Goal: Information Seeking & Learning: Learn about a topic

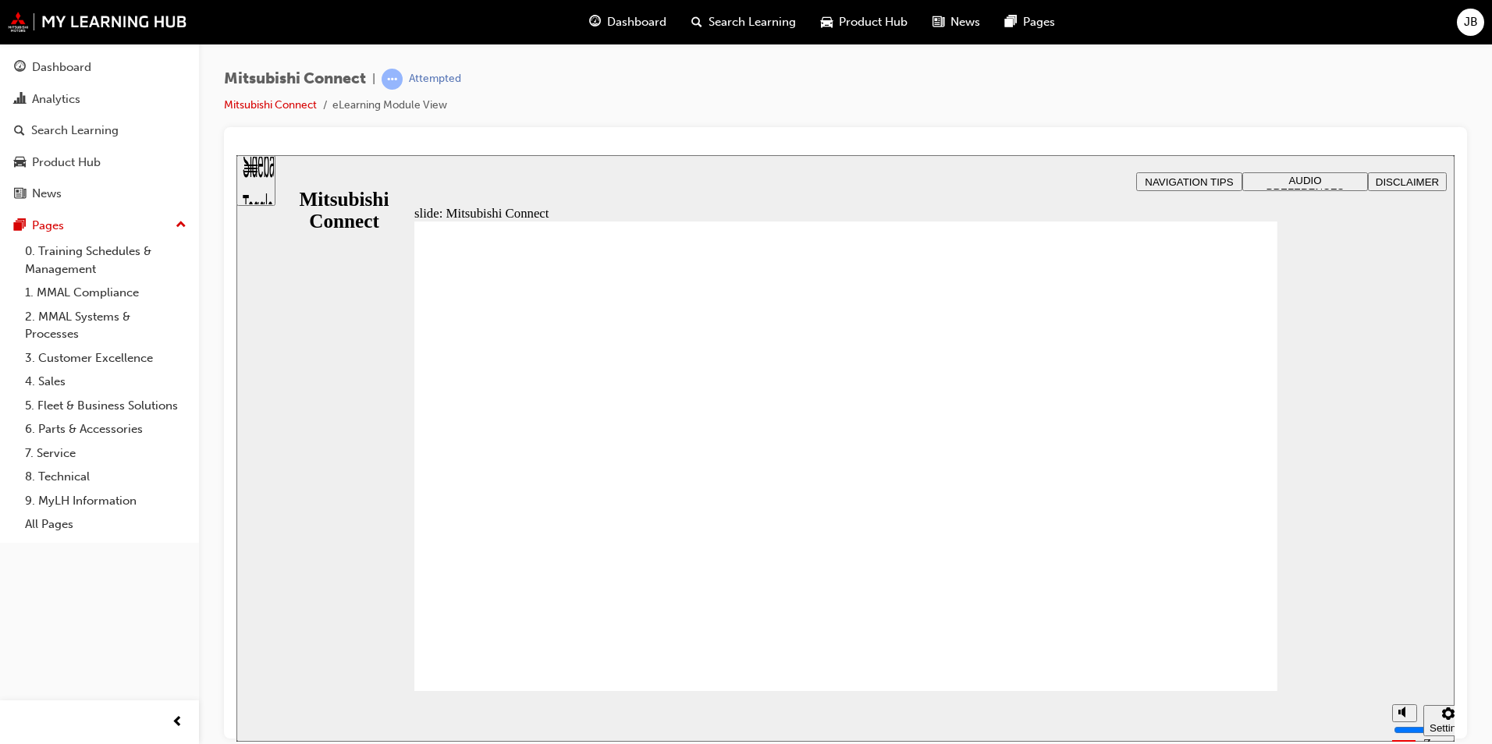
click at [1241, 108] on div "Mitsubishi Connect | Attempted Mitsubishi Connect eLearning Module View" at bounding box center [845, 98] width 1243 height 59
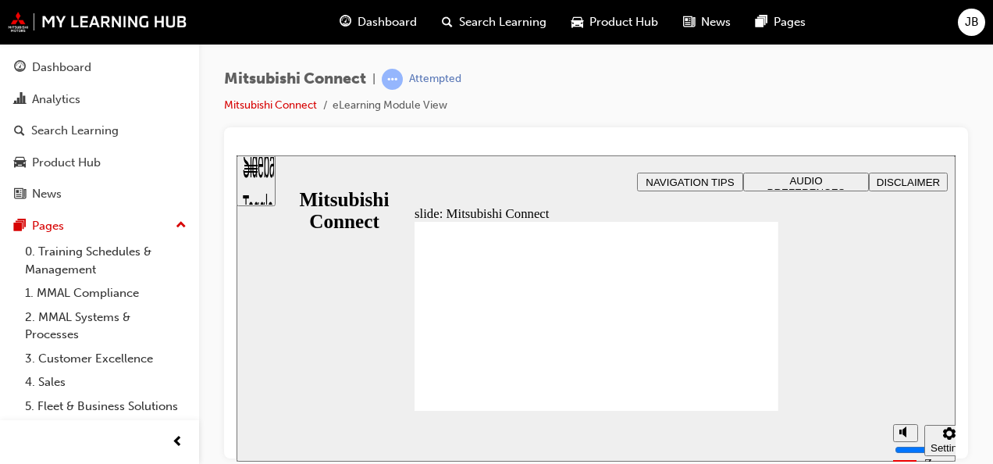
click at [389, 19] on span "Dashboard" at bounding box center [386, 22] width 59 height 18
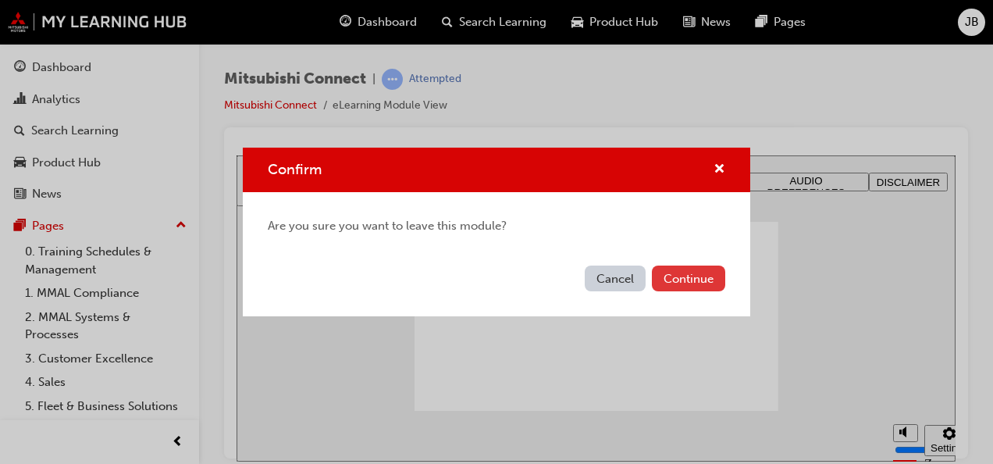
click at [693, 276] on button "Continue" at bounding box center [688, 278] width 73 height 26
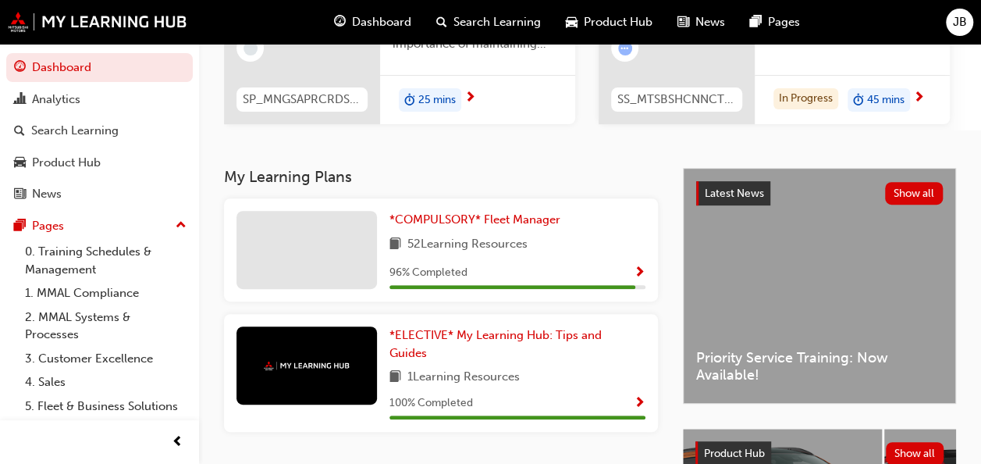
scroll to position [197, 0]
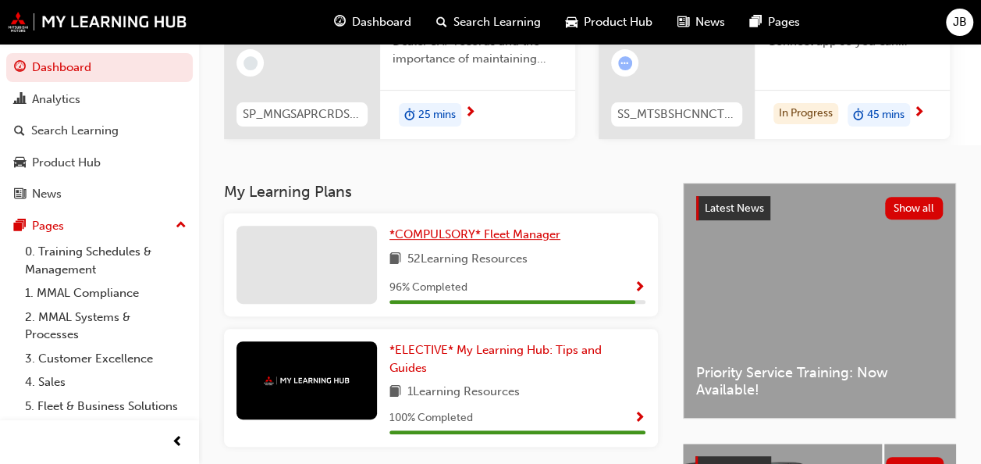
click at [467, 234] on span "*COMPULSORY* Fleet Manager" at bounding box center [474, 234] width 171 height 14
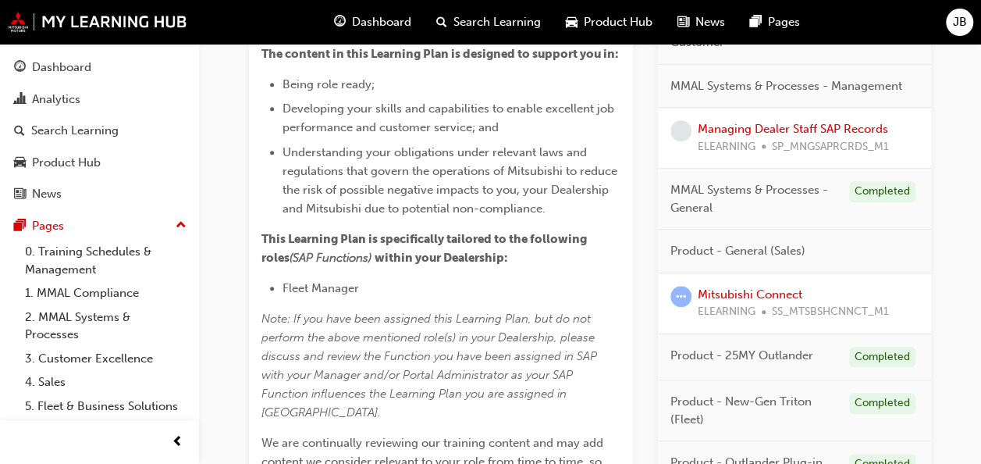
scroll to position [482, 0]
click at [754, 287] on link "Mitsubishi Connect" at bounding box center [750, 294] width 105 height 14
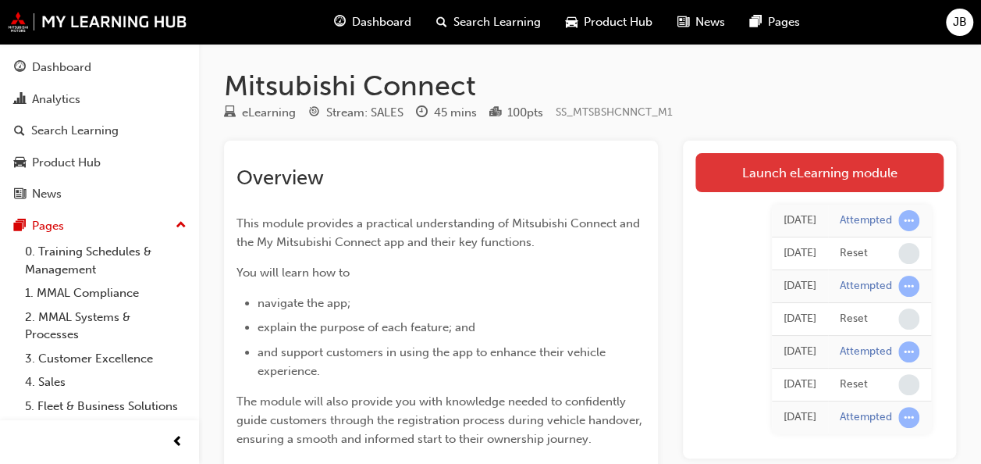
click at [800, 165] on link "Launch eLearning module" at bounding box center [819, 172] width 248 height 39
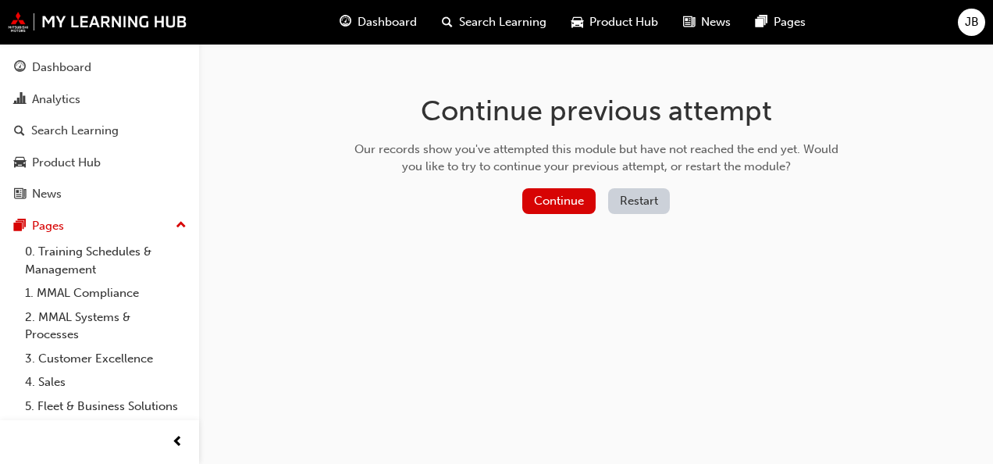
click at [637, 198] on button "Restart" at bounding box center [639, 201] width 62 height 26
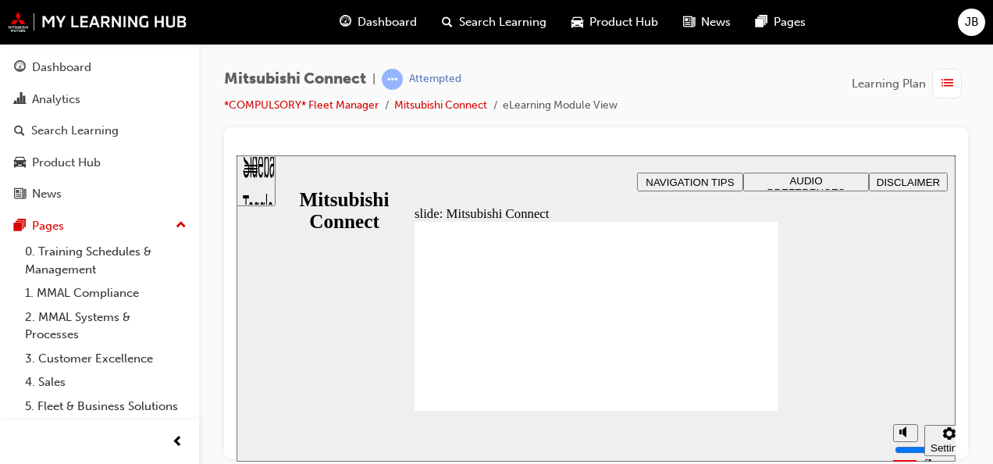
click at [982, 209] on div "Mitsubishi Connect | Attempted *COMPULSORY* Fleet Manager Mitsubishi Connect eL…" at bounding box center [596, 234] width 794 height 381
drag, startPoint x: 982, startPoint y: 209, endPoint x: 979, endPoint y: 289, distance: 79.6
click at [979, 289] on div "Mitsubishi Connect | Attempted *COMPULSORY* Fleet Manager Mitsubishi Connect eL…" at bounding box center [596, 234] width 794 height 381
click at [453, 107] on link "Mitsubishi Connect" at bounding box center [440, 104] width 93 height 13
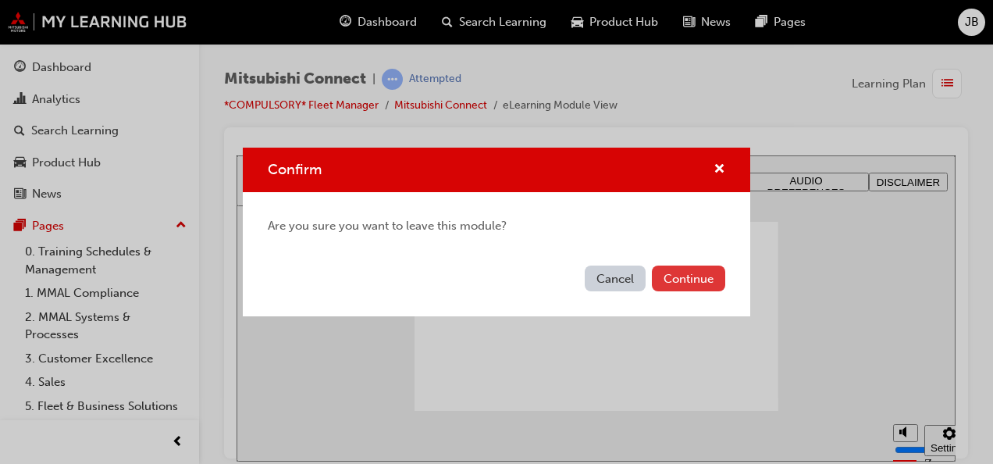
click at [686, 284] on button "Continue" at bounding box center [688, 278] width 73 height 26
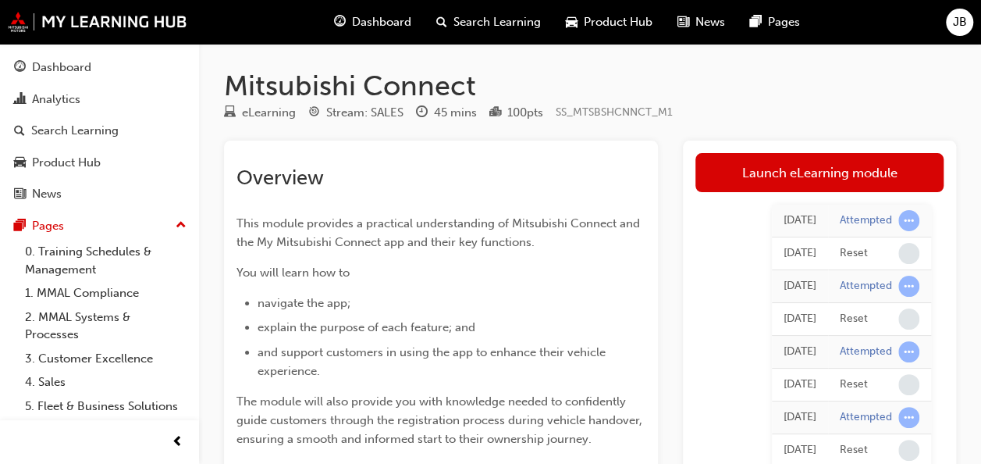
click at [471, 114] on div "45 mins" at bounding box center [455, 113] width 43 height 18
click at [382, 23] on span "Dashboard" at bounding box center [381, 22] width 59 height 18
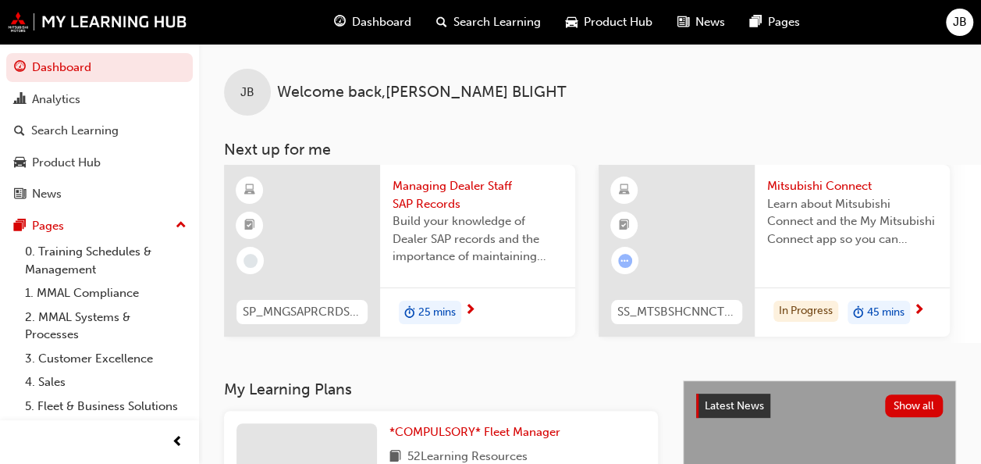
click at [444, 191] on span "Managing Dealer Staff SAP Records" at bounding box center [477, 194] width 170 height 35
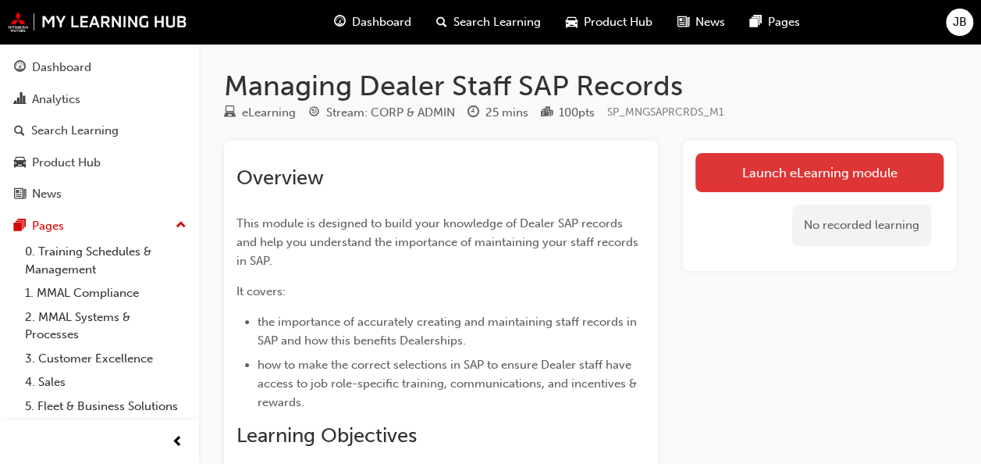
click at [822, 169] on link "Launch eLearning module" at bounding box center [819, 172] width 248 height 39
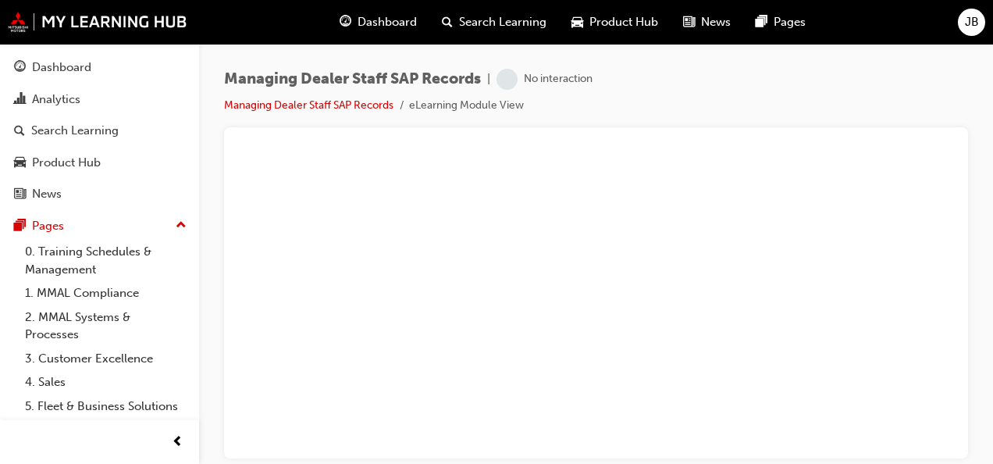
click at [371, 17] on span "Dashboard" at bounding box center [386, 22] width 59 height 18
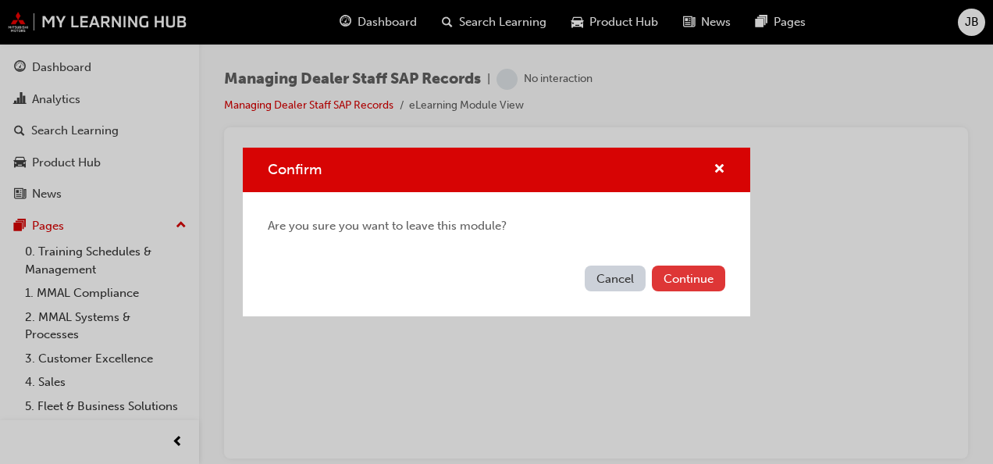
click at [684, 282] on button "Continue" at bounding box center [688, 278] width 73 height 26
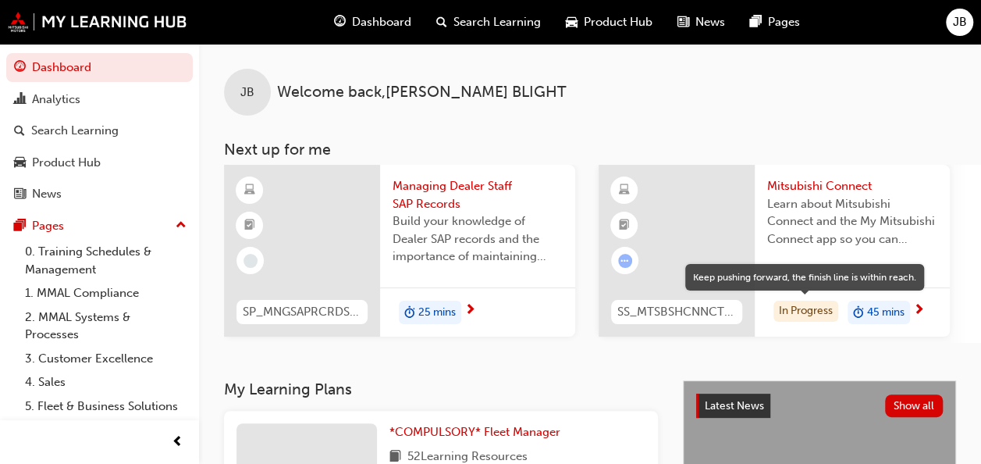
click at [808, 306] on div "In Progress" at bounding box center [805, 310] width 65 height 21
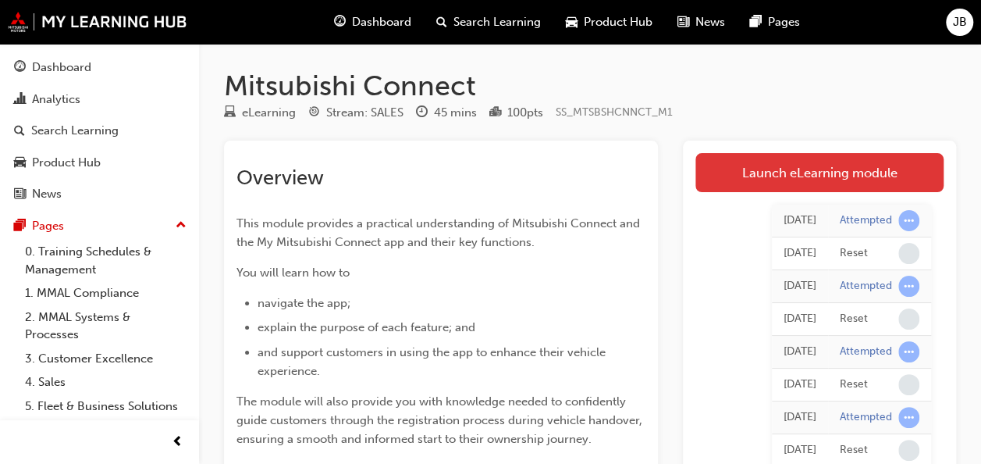
click at [801, 163] on link "Launch eLearning module" at bounding box center [819, 172] width 248 height 39
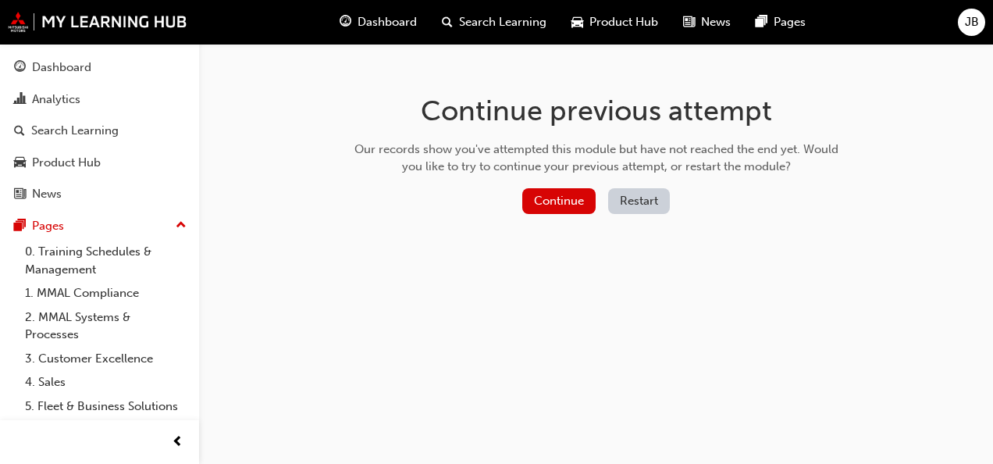
click at [630, 200] on button "Restart" at bounding box center [639, 201] width 62 height 26
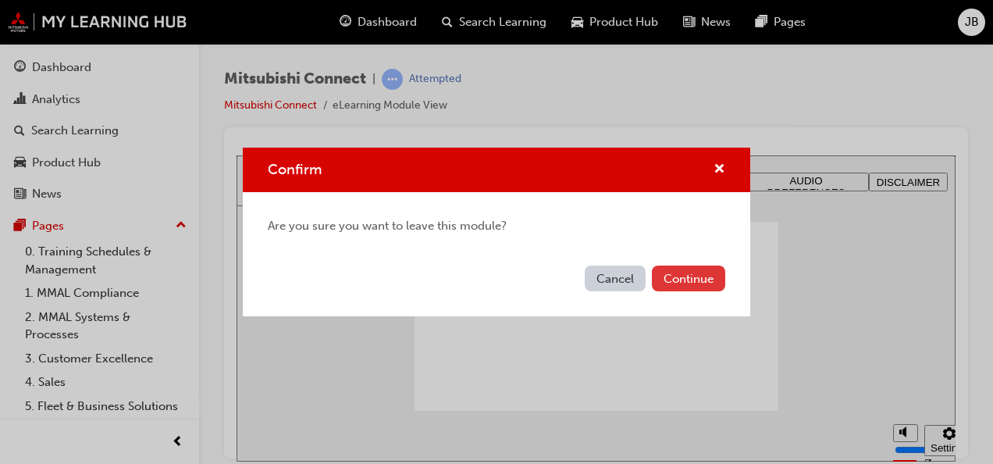
click at [666, 273] on button "Continue" at bounding box center [688, 278] width 73 height 26
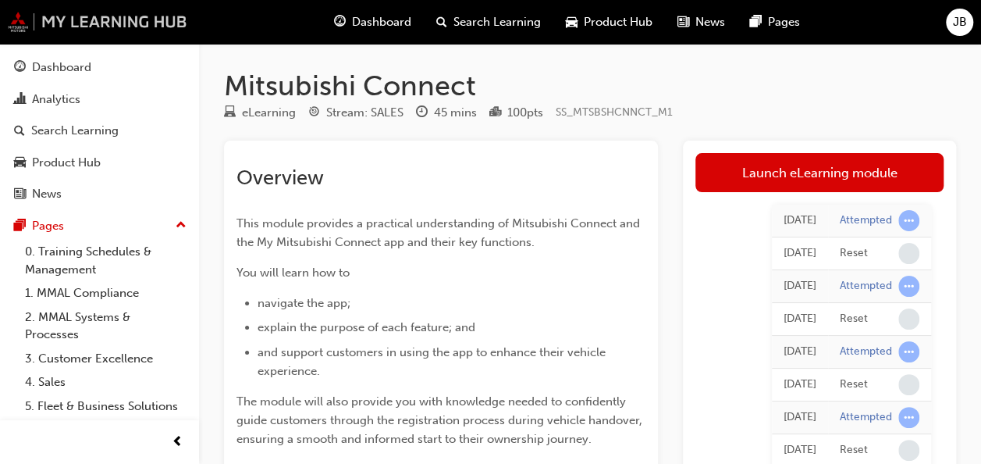
click at [29, 30] on img at bounding box center [97, 22] width 179 height 20
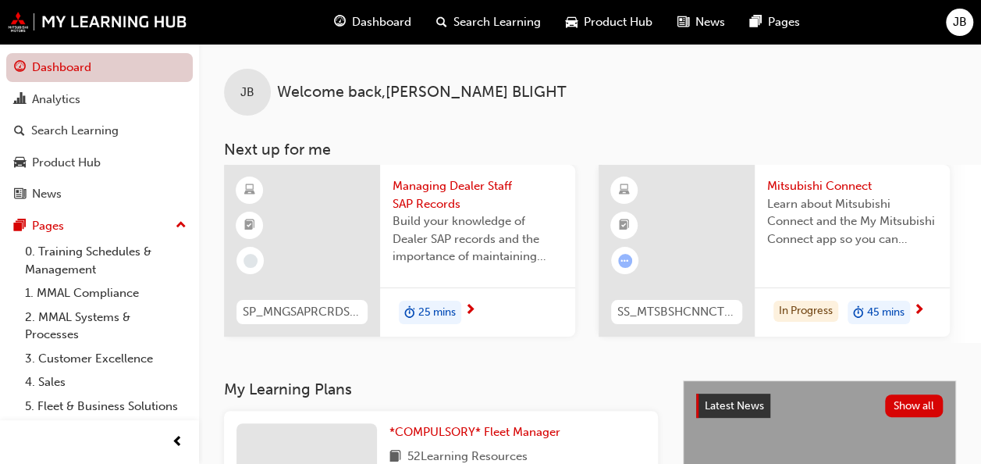
click at [70, 67] on link "Dashboard" at bounding box center [99, 67] width 186 height 29
click at [98, 54] on link "Dashboard" at bounding box center [99, 67] width 186 height 29
click at [953, 30] on span "JB" at bounding box center [960, 22] width 14 height 18
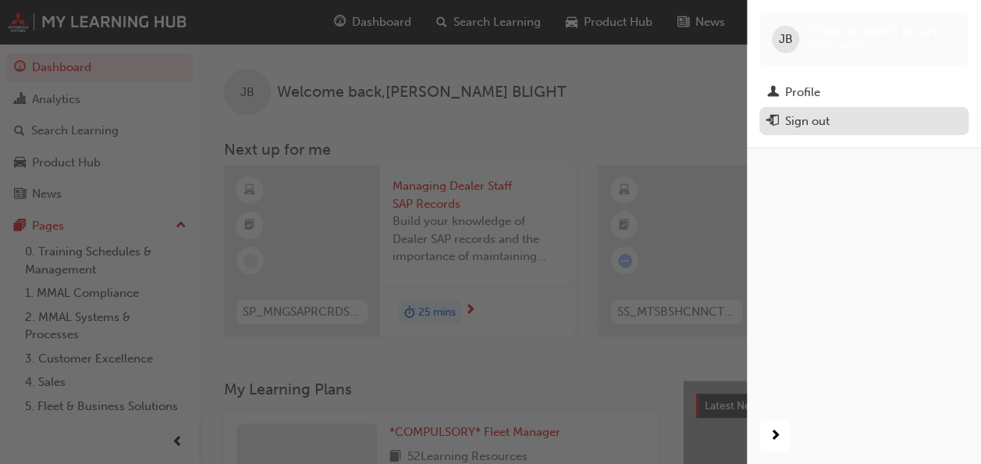
click at [808, 120] on div "Sign out" at bounding box center [807, 121] width 44 height 18
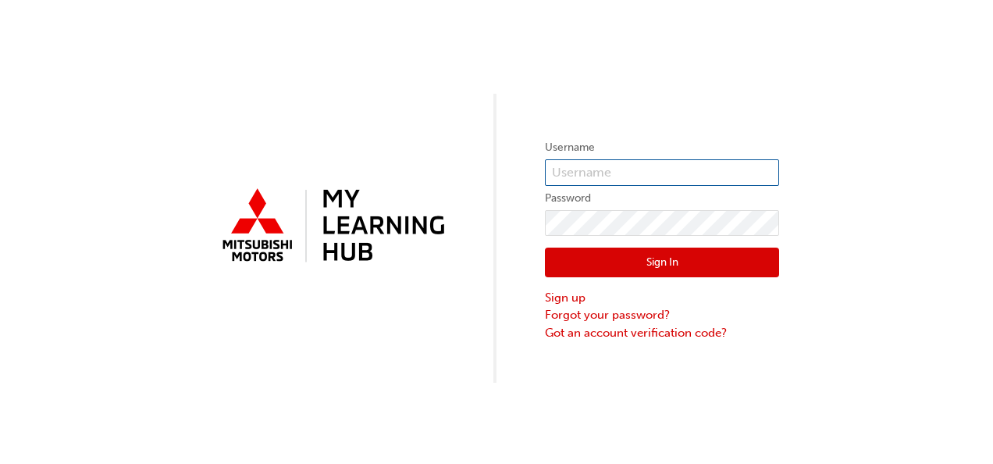
type input "35172"
click at [691, 264] on button "Sign In" at bounding box center [662, 262] width 234 height 30
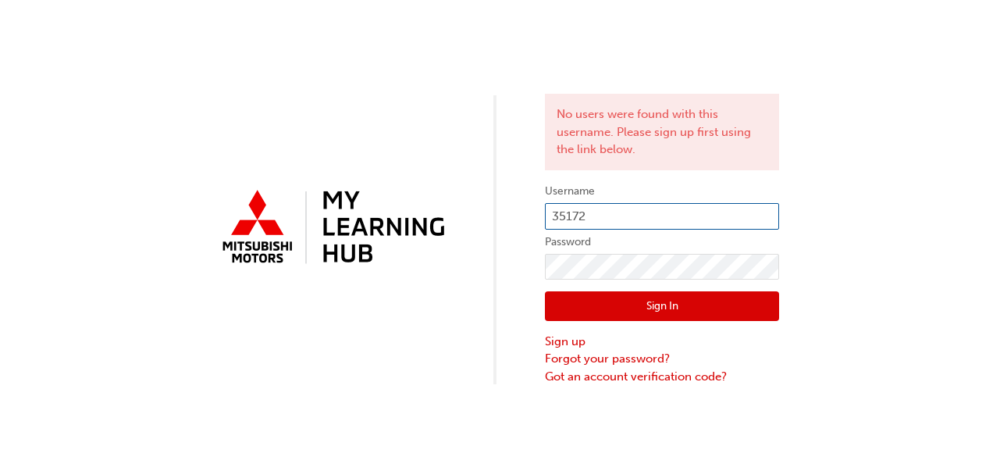
click at [603, 214] on input "35172" at bounding box center [662, 216] width 234 height 27
drag, startPoint x: 603, startPoint y: 214, endPoint x: 521, endPoint y: 218, distance: 82.1
click at [521, 218] on div "No users were found with this username. Please sign up first using the link bel…" at bounding box center [496, 192] width 993 height 385
type input "5148051"
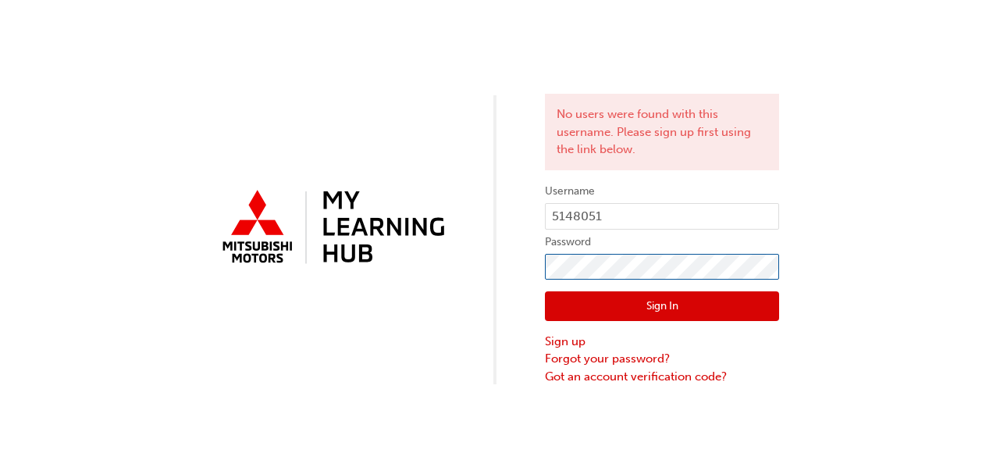
click at [539, 264] on div "No users were found with this username. Please sign up first using the link bel…" at bounding box center [496, 192] width 993 height 385
click at [556, 310] on button "Sign In" at bounding box center [662, 306] width 234 height 30
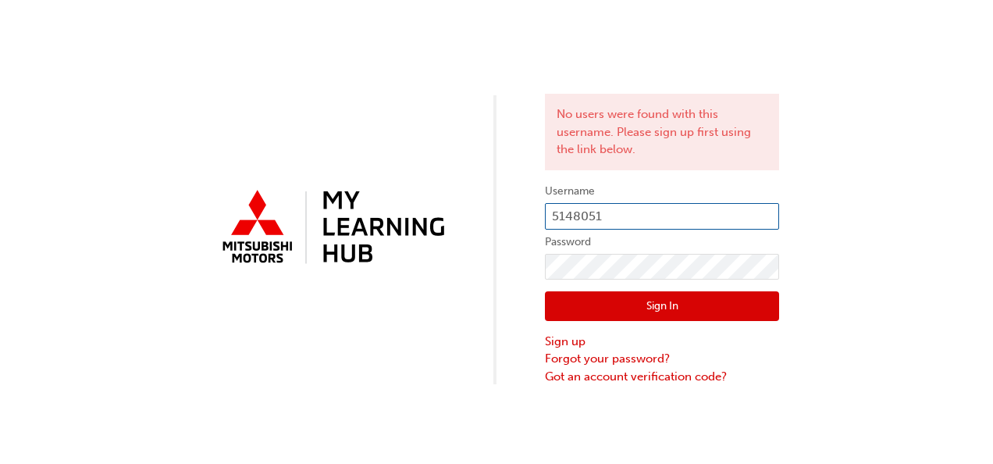
click at [604, 211] on input "5148051" at bounding box center [662, 216] width 234 height 27
click at [554, 208] on input "5148051" at bounding box center [662, 216] width 234 height 27
click at [552, 211] on input "5148051" at bounding box center [662, 216] width 234 height 27
type input "0005148051"
click at [642, 301] on button "Sign In" at bounding box center [662, 306] width 234 height 30
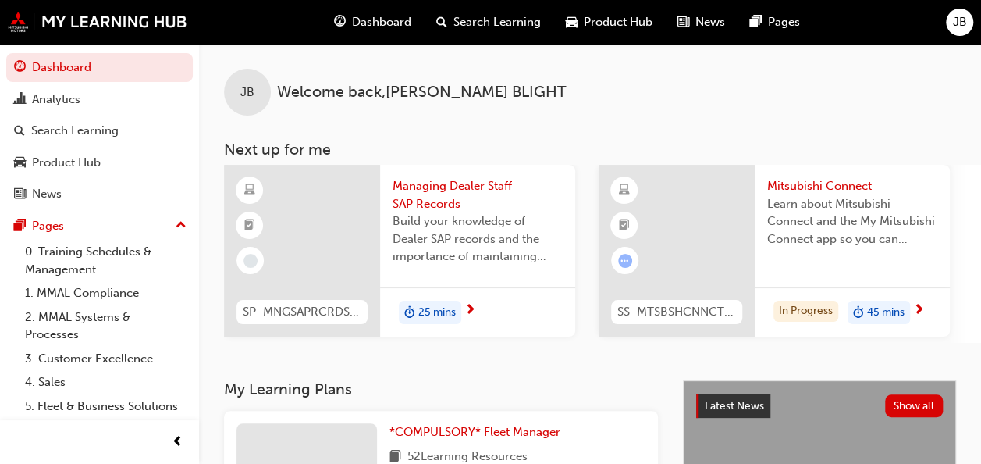
click at [446, 306] on span "25 mins" at bounding box center [436, 313] width 37 height 18
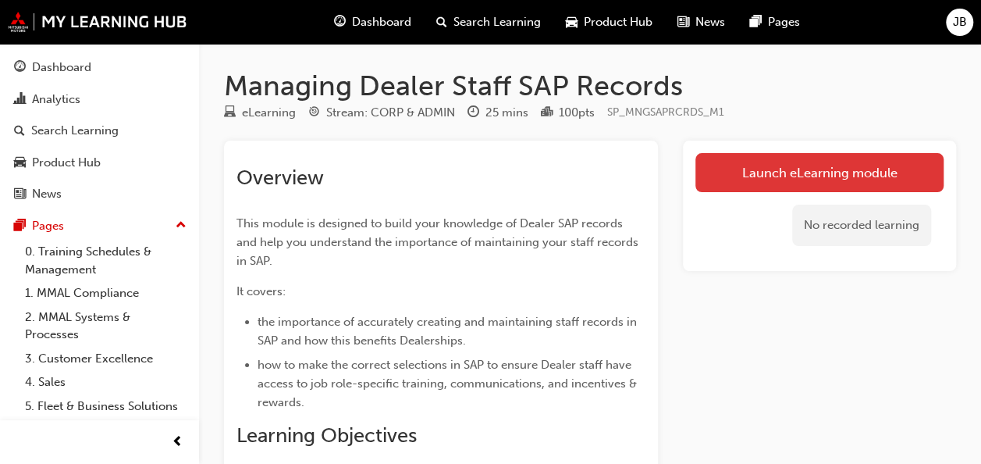
click at [797, 172] on link "Launch eLearning module" at bounding box center [819, 172] width 248 height 39
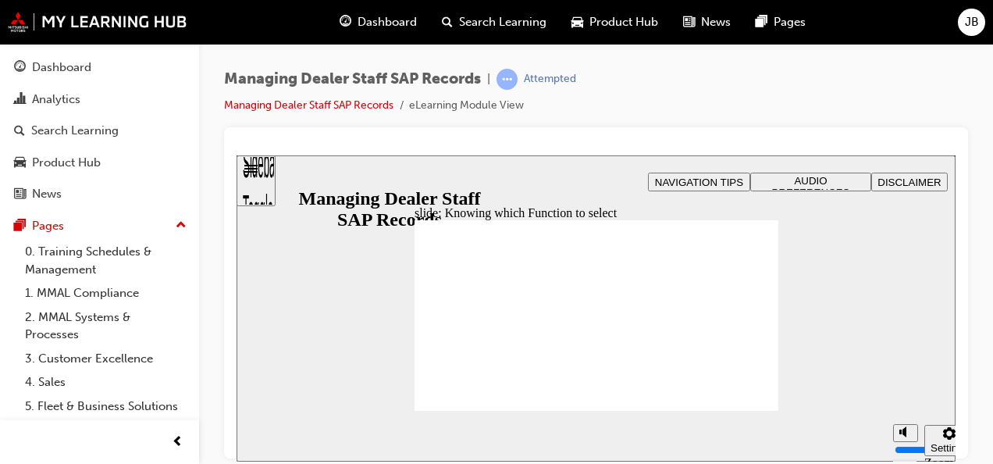
type input "123"
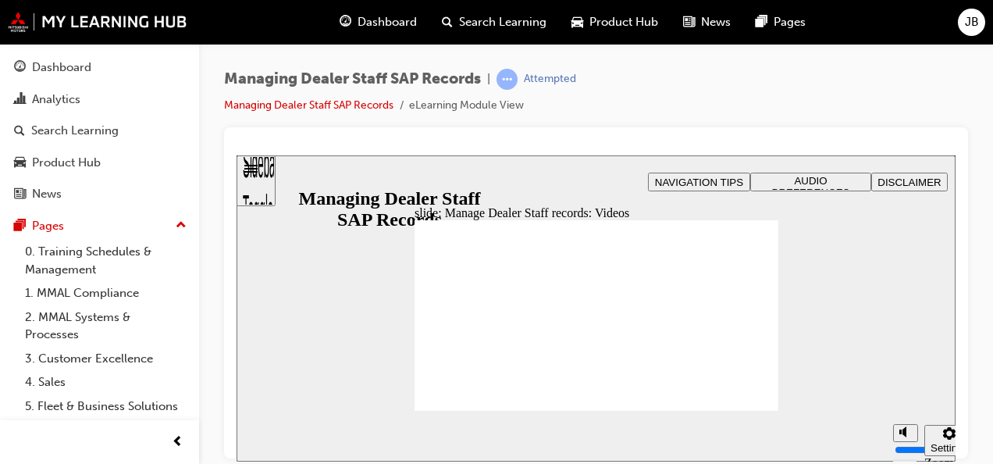
drag, startPoint x: 484, startPoint y: 364, endPoint x: 740, endPoint y: 371, distance: 256.0
type input "127"
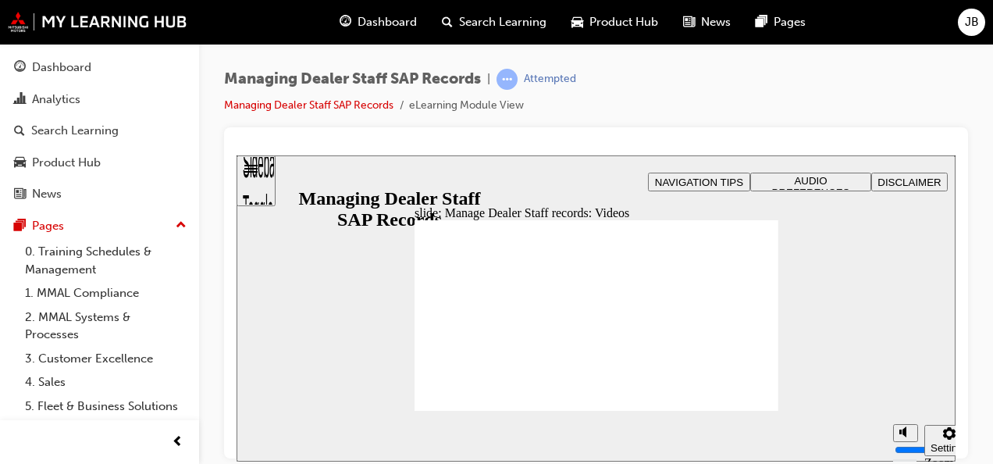
drag, startPoint x: 471, startPoint y: 361, endPoint x: 737, endPoint y: 368, distance: 266.2
type input "254"
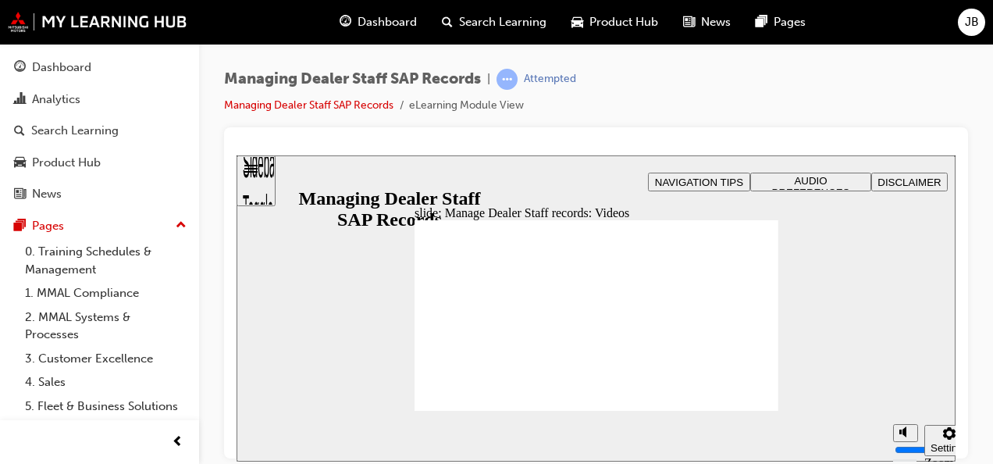
drag, startPoint x: 496, startPoint y: 364, endPoint x: 770, endPoint y: 368, distance: 273.9
type input "1"
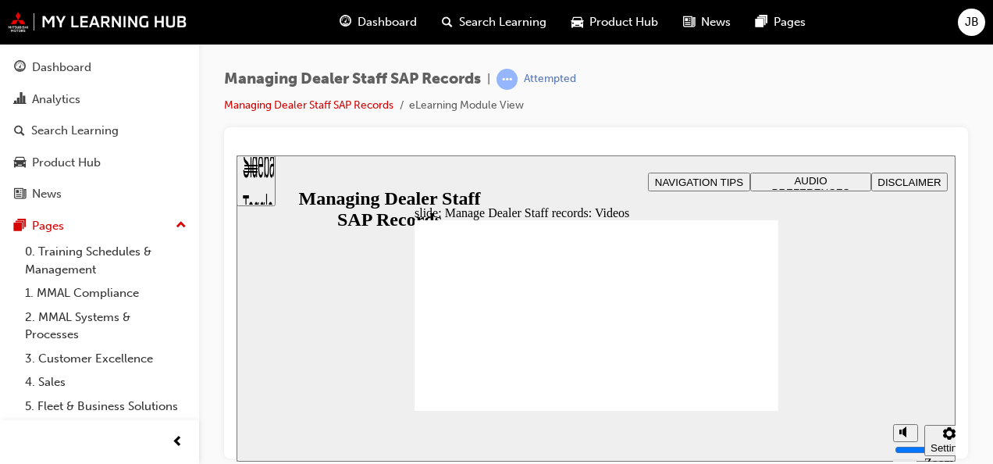
drag, startPoint x: 485, startPoint y: 363, endPoint x: 804, endPoint y: 361, distance: 319.9
click at [804, 361] on div "slide: Manage Dealer Staff records: Videos Rectangle 2 Transcripts 00:07 : Let'…" at bounding box center [595, 308] width 719 height 306
type input "1"
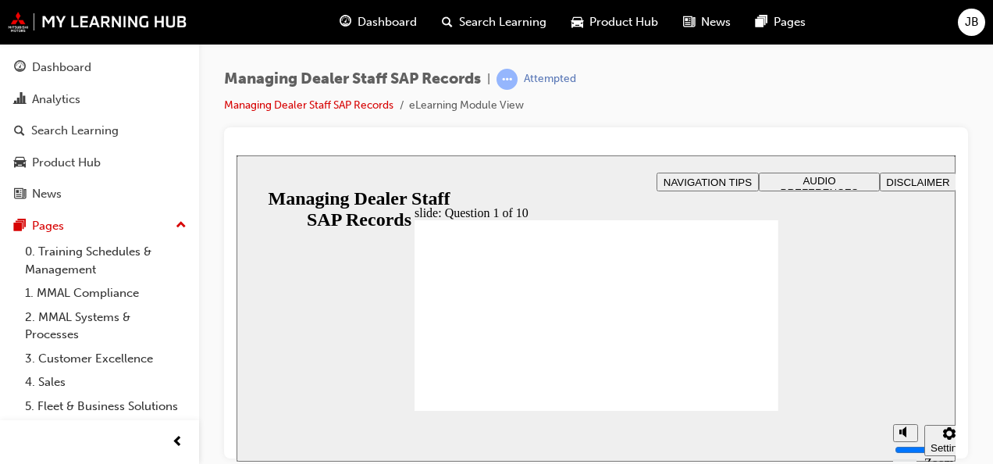
checkbox input "true"
radio input "true"
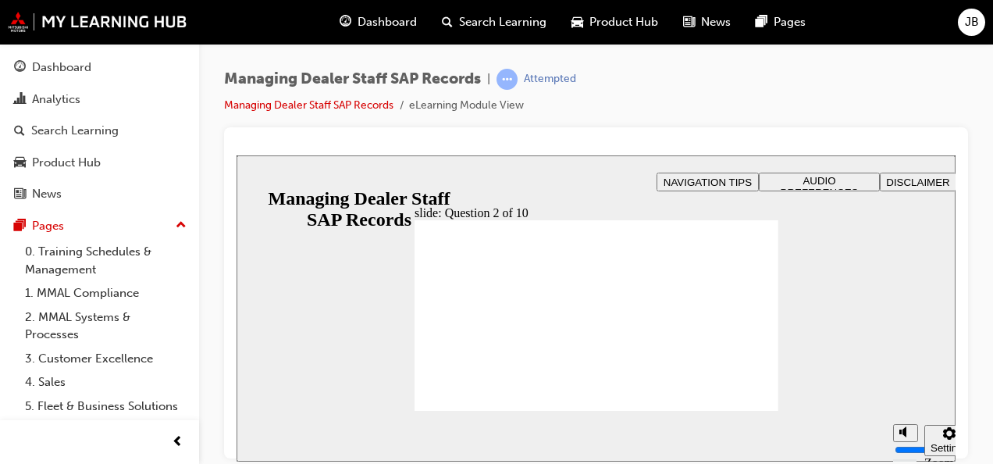
radio input "true"
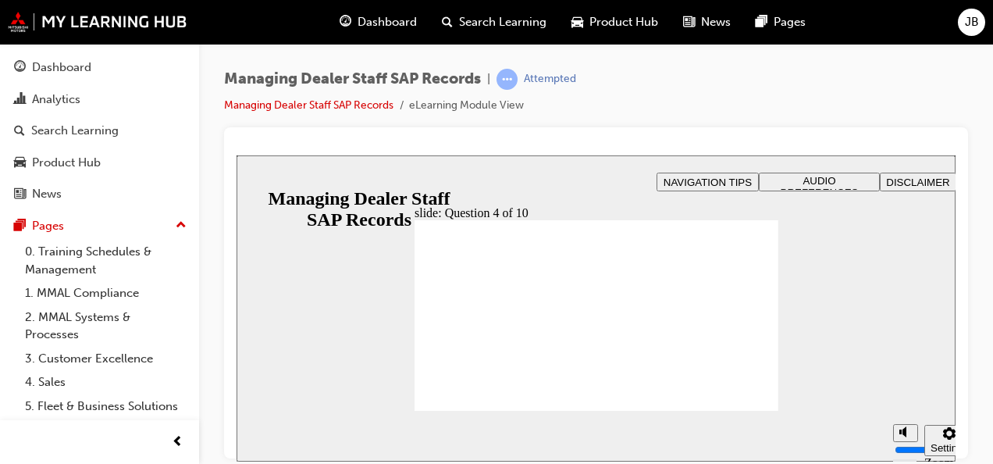
checkbox input "true"
checkbox input "false"
checkbox input "true"
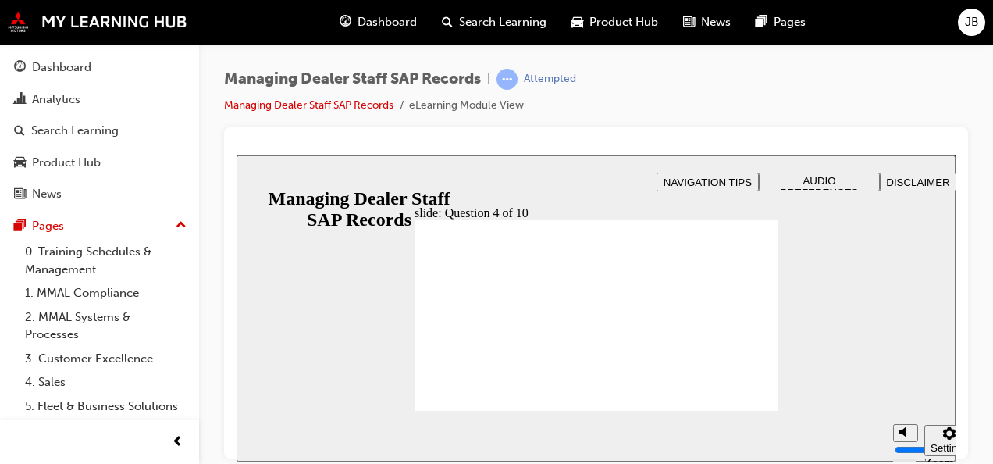
checkbox input "true"
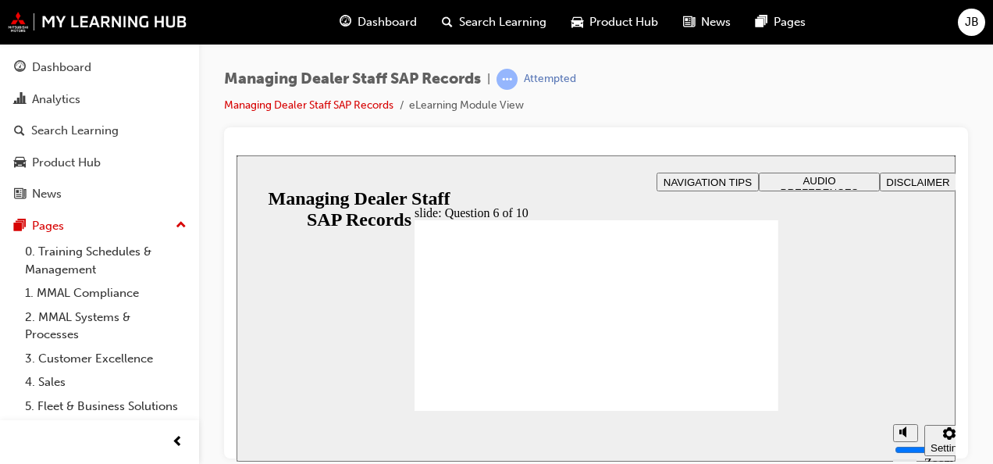
drag, startPoint x: 648, startPoint y: 294, endPoint x: 602, endPoint y: 329, distance: 56.8
radio input "true"
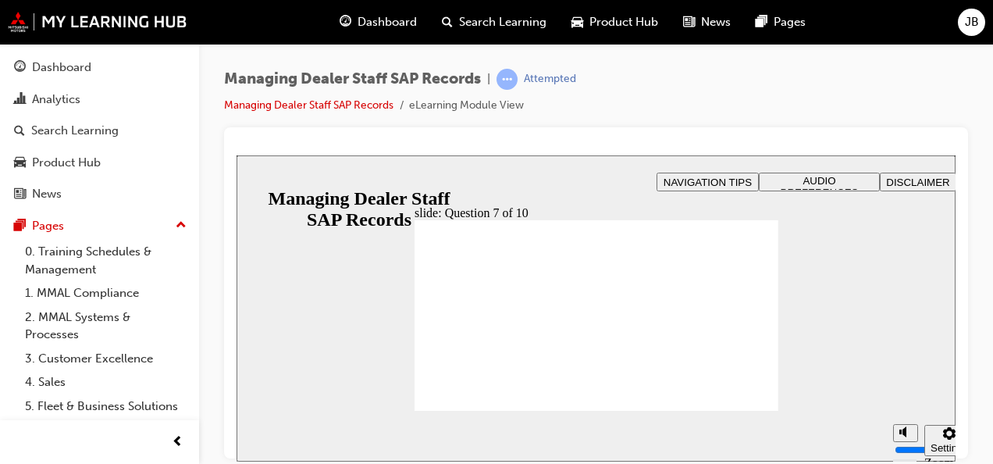
checkbox input "true"
radio input "true"
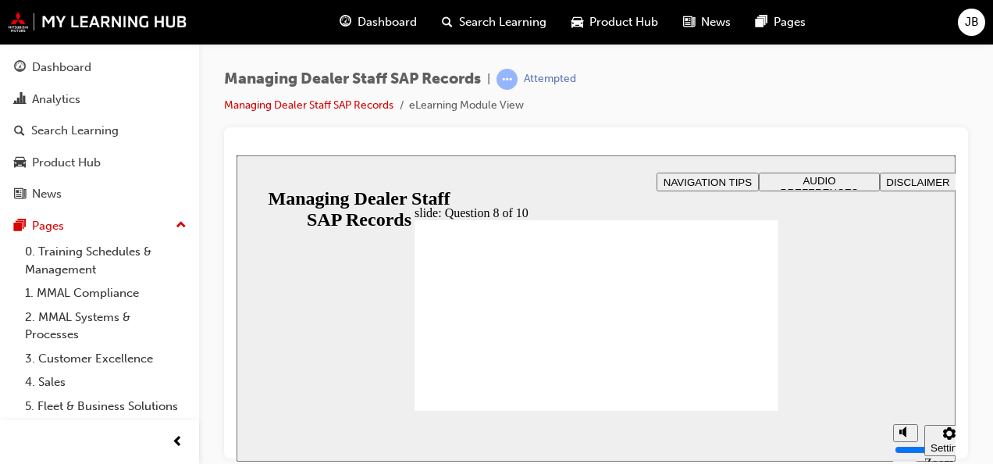
radio input "true"
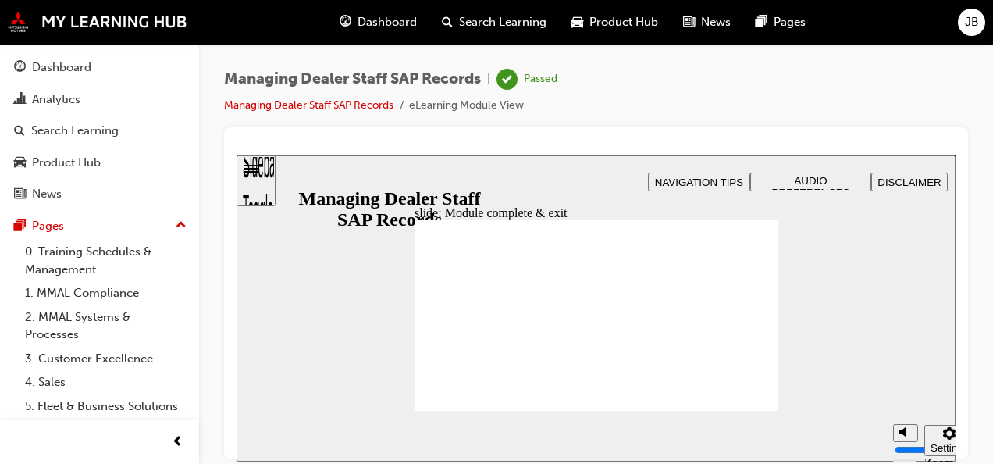
click at [378, 22] on span "Dashboard" at bounding box center [386, 22] width 59 height 18
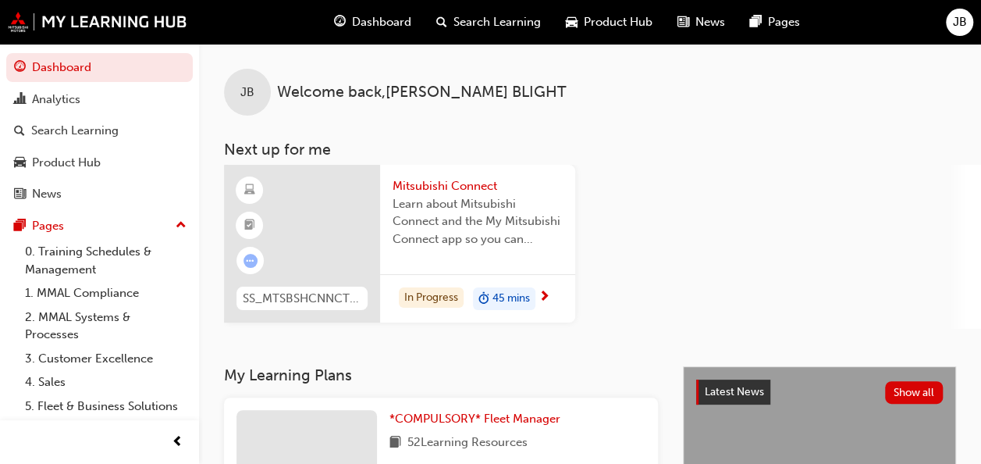
click at [490, 295] on div "45 mins" at bounding box center [504, 298] width 62 height 23
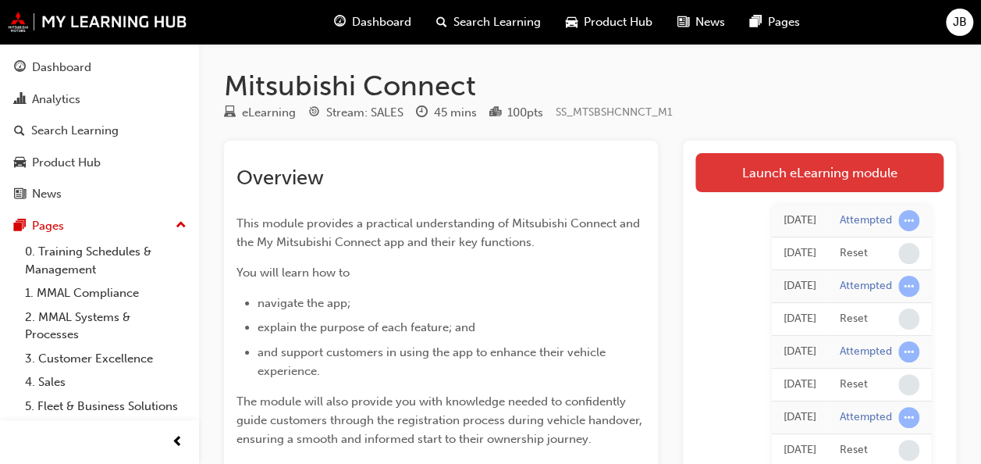
click at [829, 169] on link "Launch eLearning module" at bounding box center [819, 172] width 248 height 39
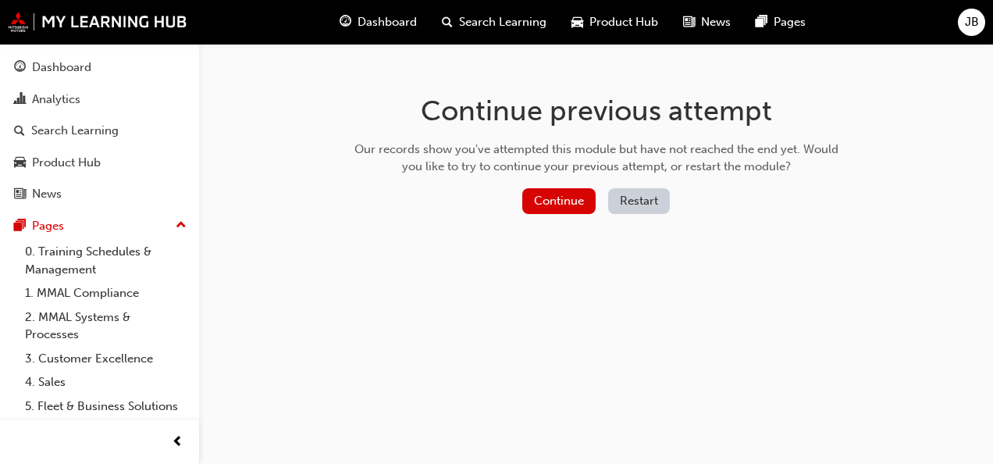
click at [638, 200] on button "Restart" at bounding box center [639, 201] width 62 height 26
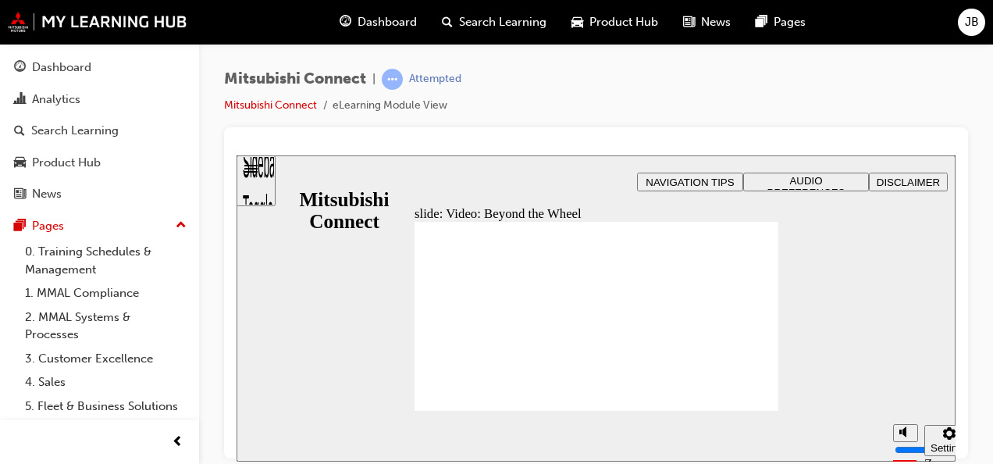
drag, startPoint x: 979, startPoint y: 228, endPoint x: 995, endPoint y: 390, distance: 163.1
click at [992, 390] on html "Your version of Internet Explorer is outdated and not supported. Please upgrade…" at bounding box center [496, 232] width 993 height 464
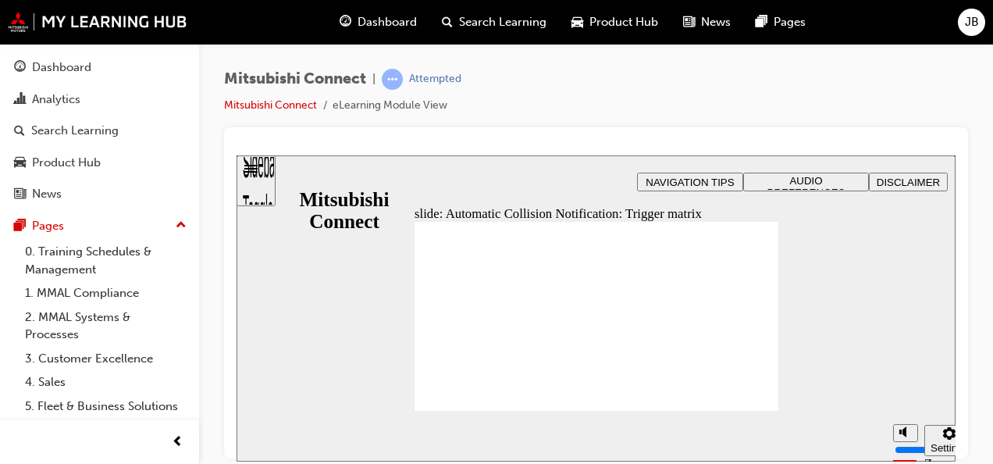
click at [751, 392] on div "Rectangle 1 B N Rectangle 2 Rectangle 3 Safety Feature: Roadside Assistance Cli…" at bounding box center [596, 323] width 364 height 204
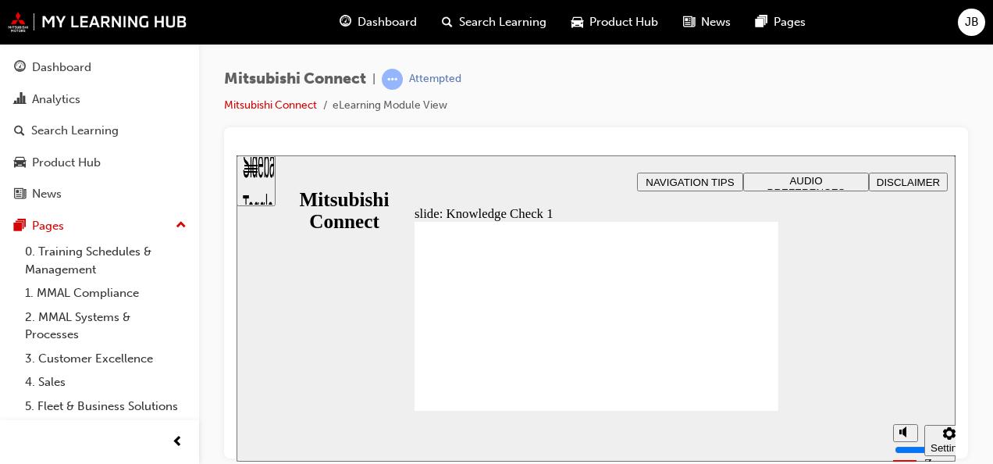
checkbox input "true"
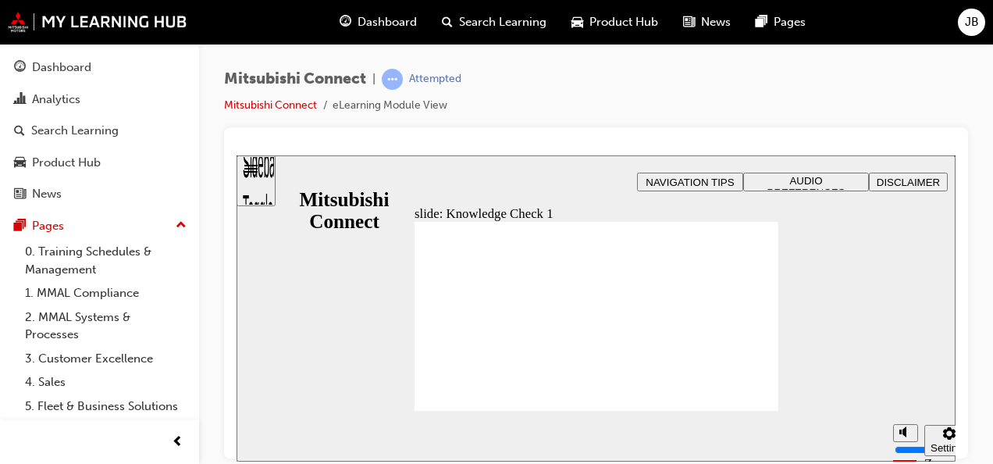
checkbox input "false"
checkbox input "true"
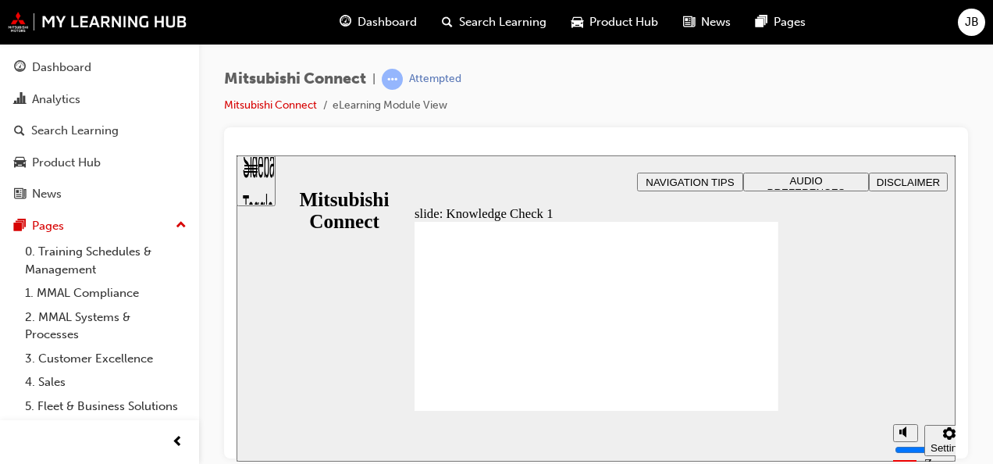
checkbox input "true"
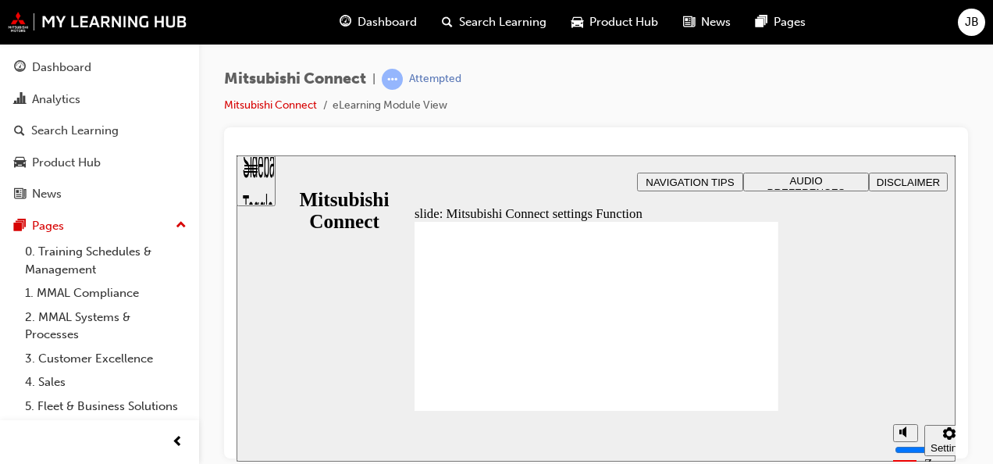
radio input "true"
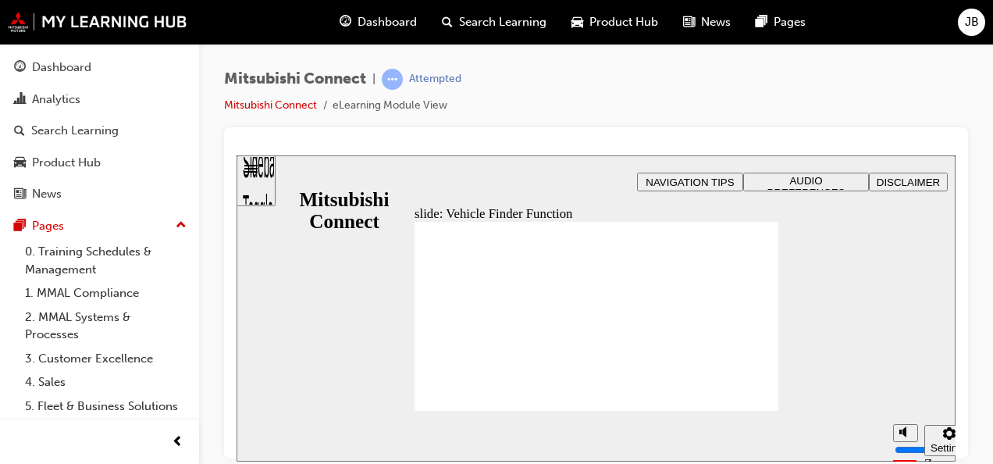
drag, startPoint x: 762, startPoint y: 394, endPoint x: 699, endPoint y: 338, distance: 84.0
checkbox input "true"
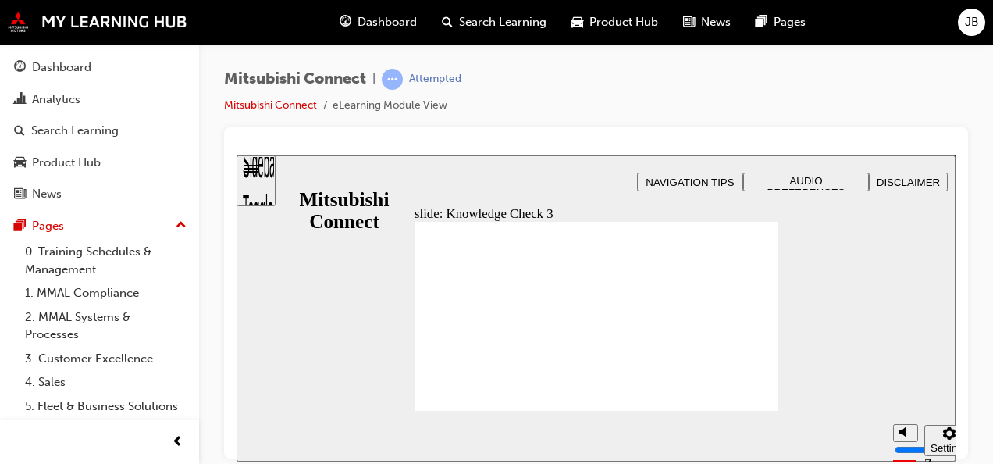
checkbox input "true"
checkbox input "false"
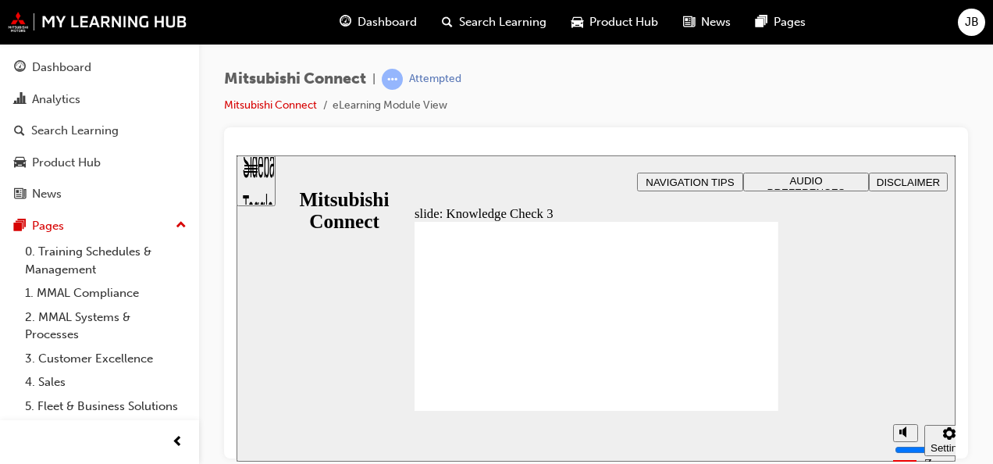
checkbox input "false"
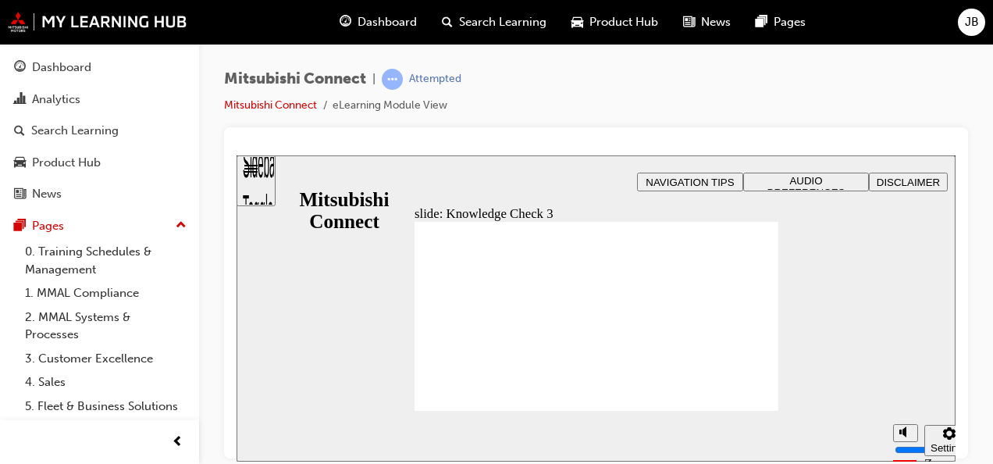
checkbox input "true"
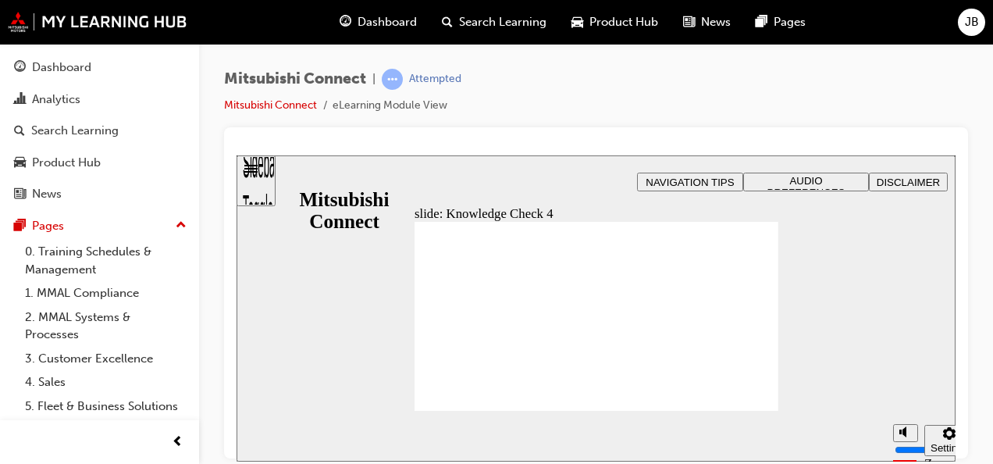
radio input "true"
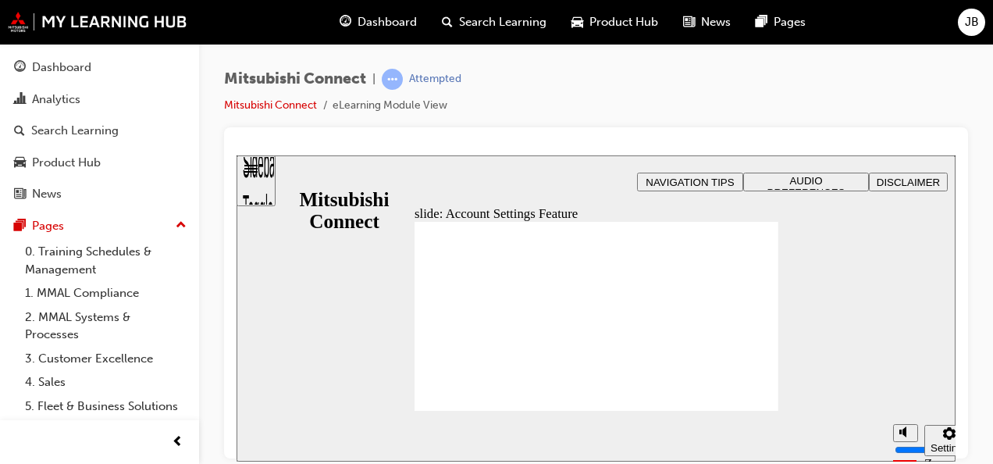
checkbox input "true"
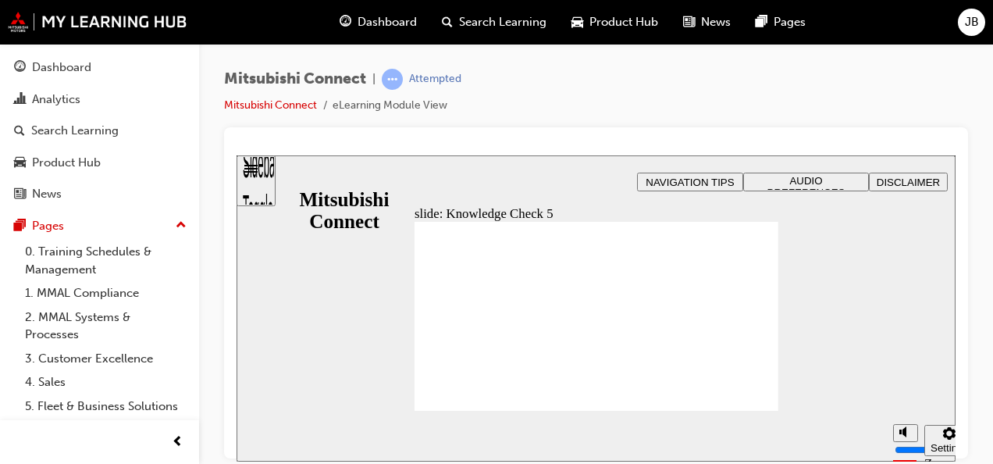
checkbox input "false"
checkbox input "true"
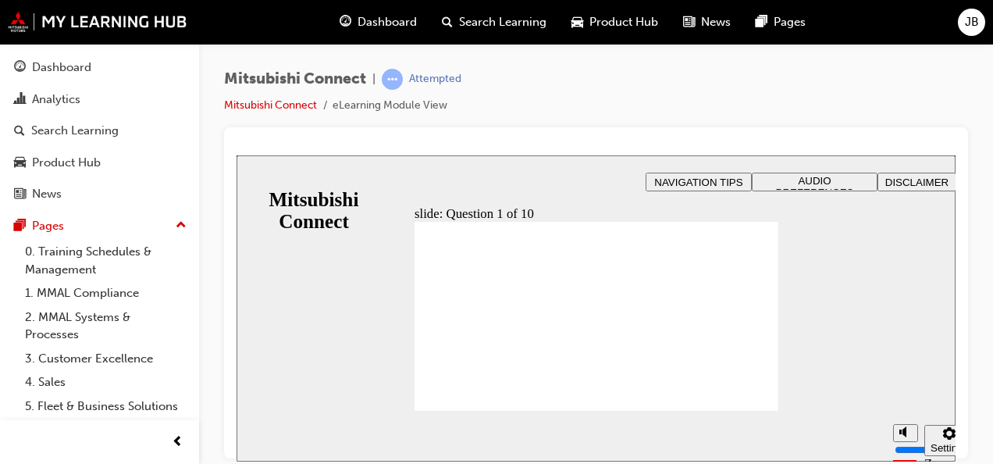
radio input "true"
checkbox input "true"
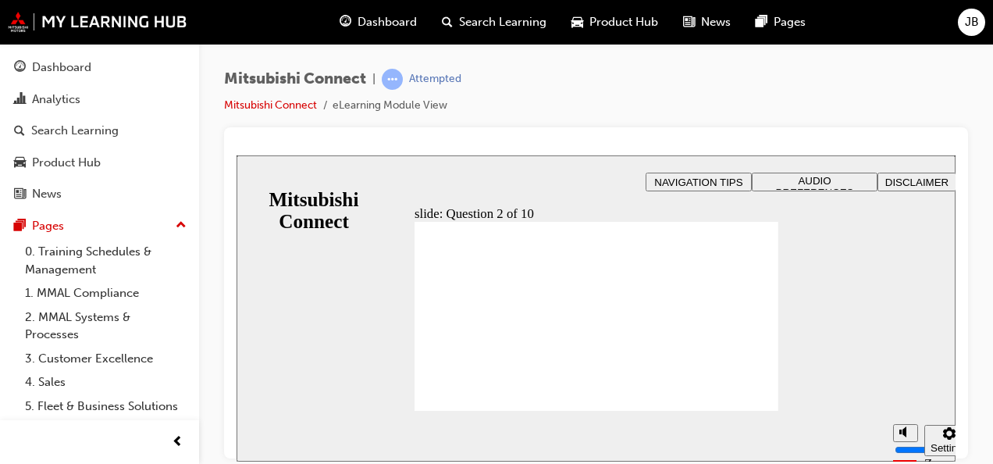
checkbox input "true"
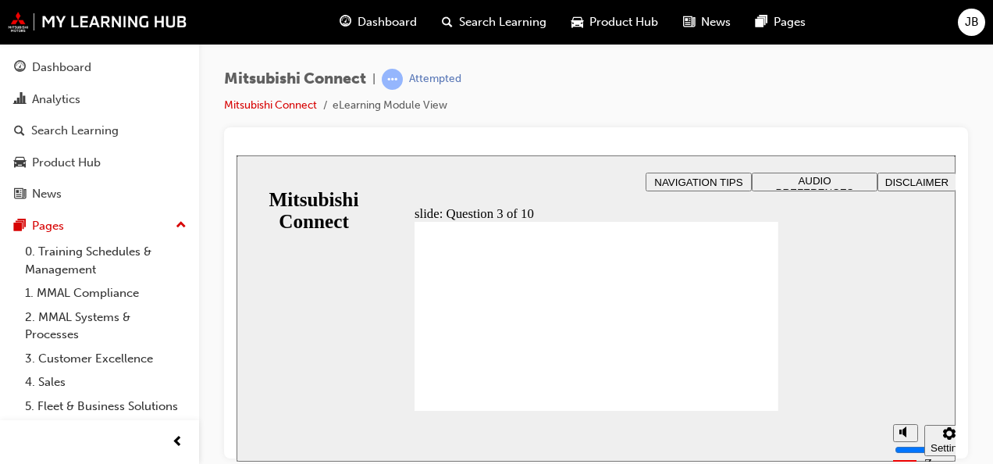
radio input "true"
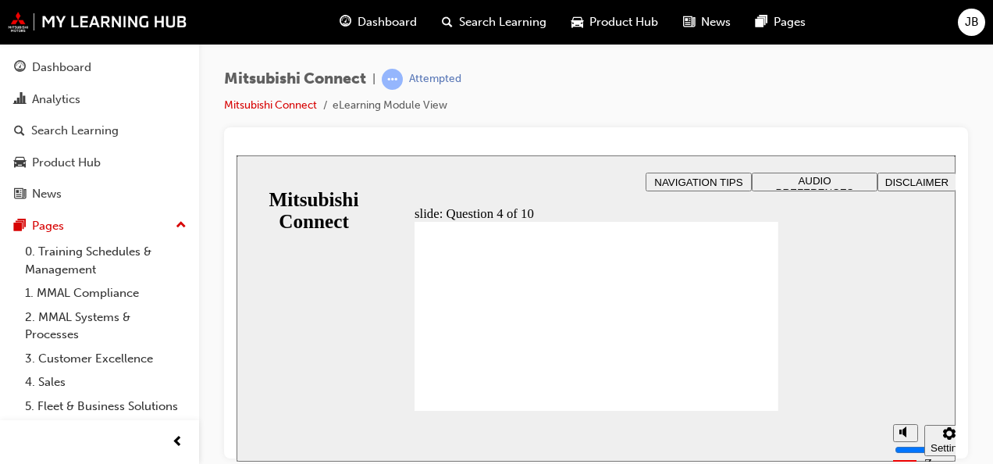
checkbox input "true"
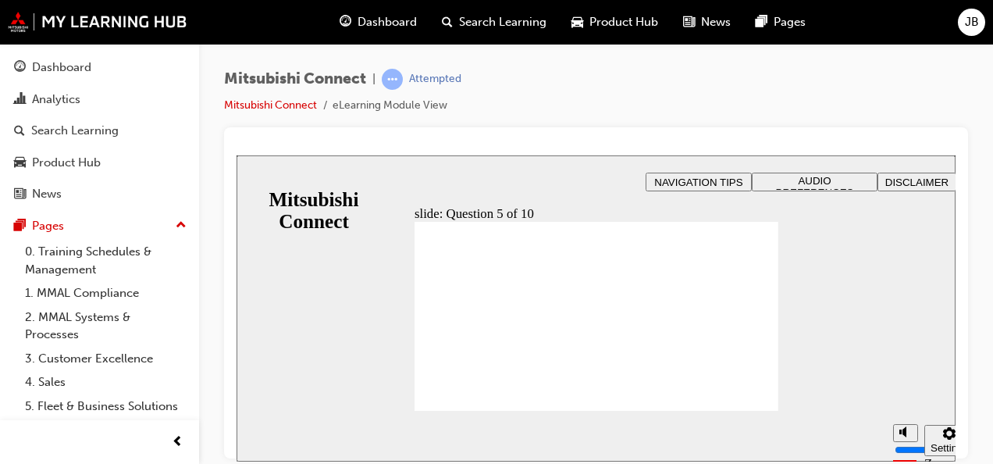
checkbox input "true"
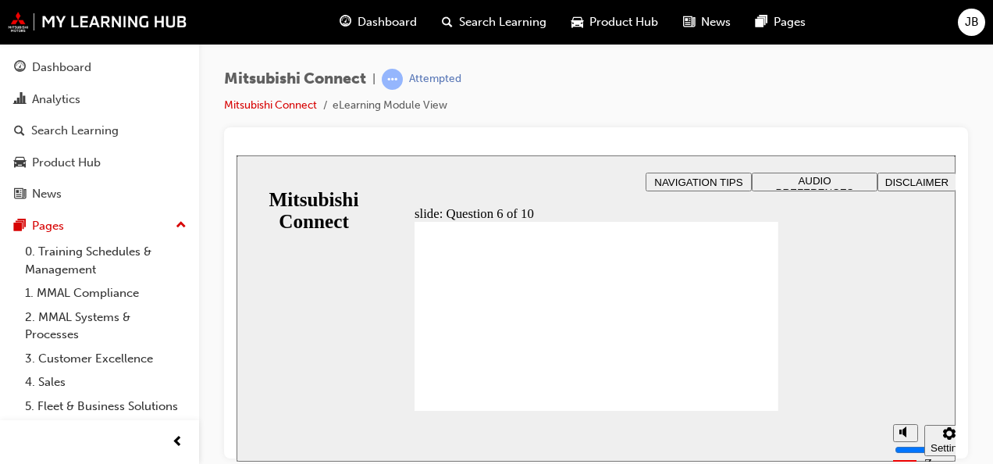
checkbox input "true"
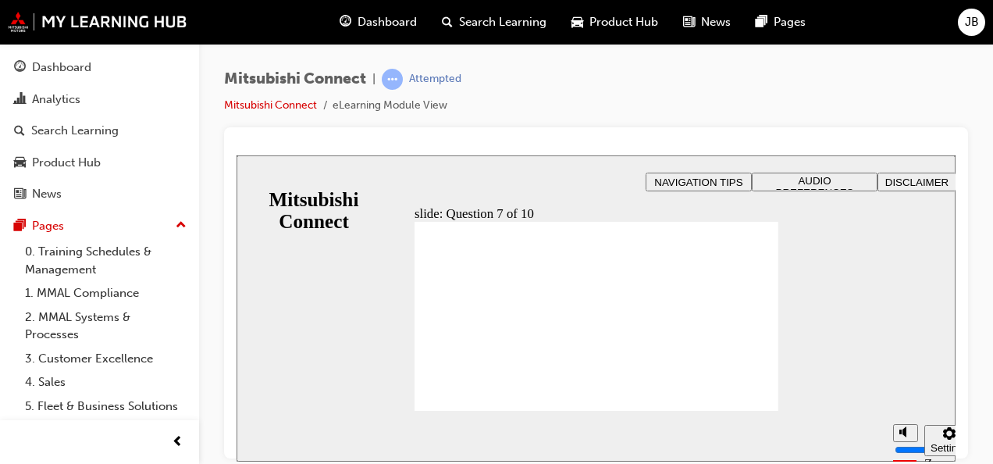
radio input "true"
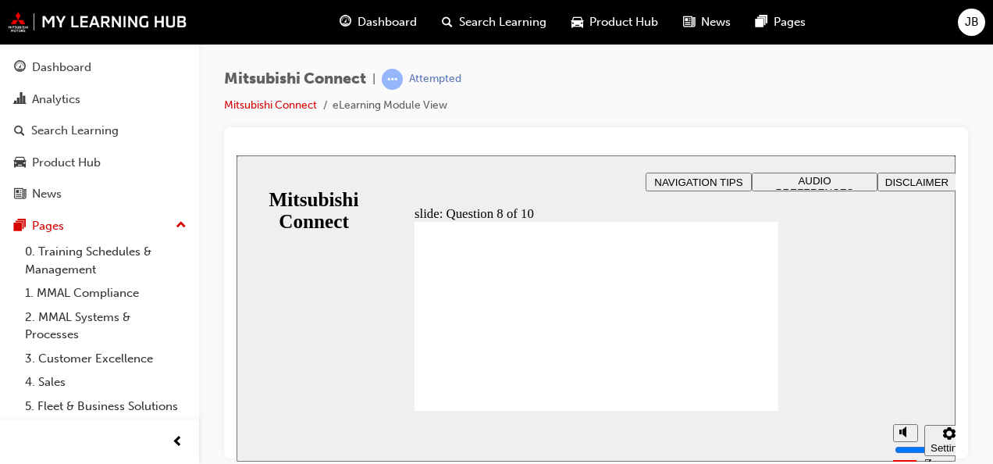
radio input "true"
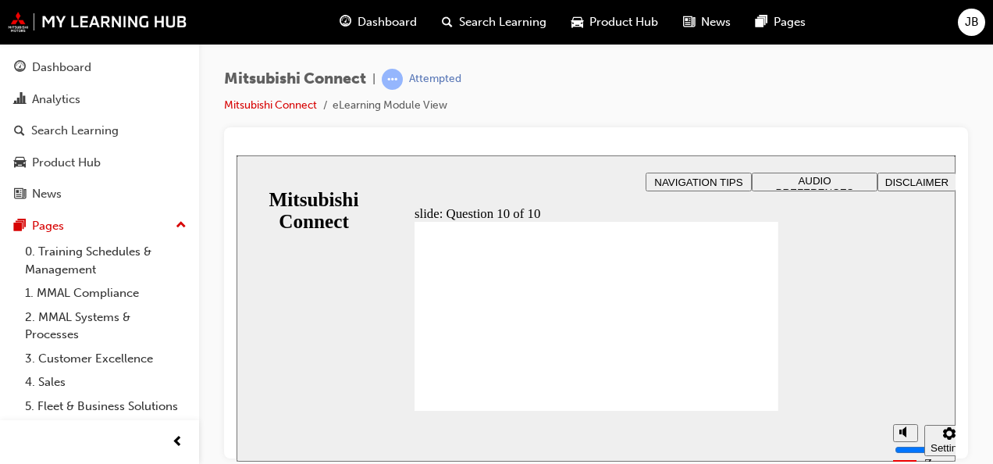
checkbox input "true"
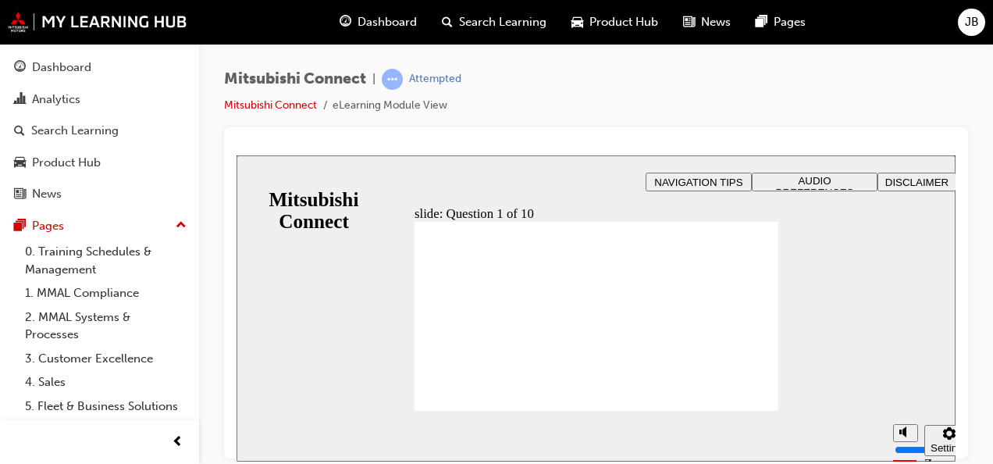
radio input "true"
checkbox input "true"
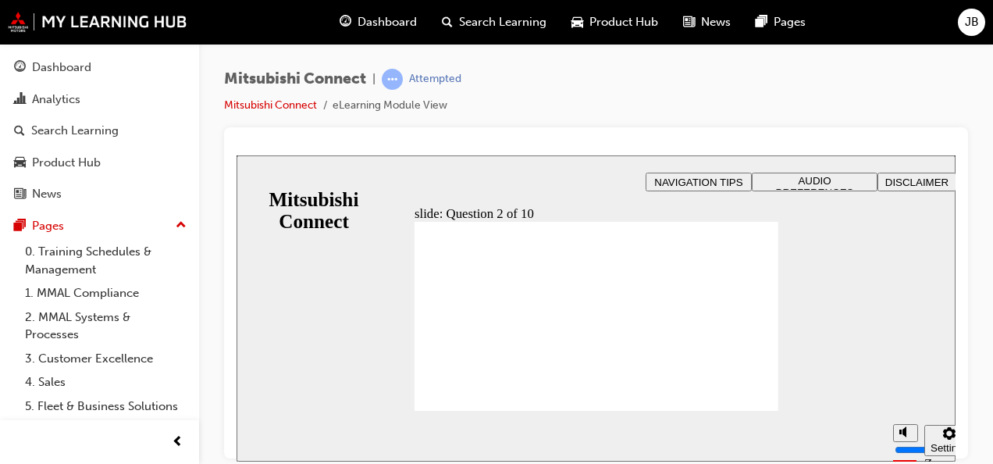
checkbox input "true"
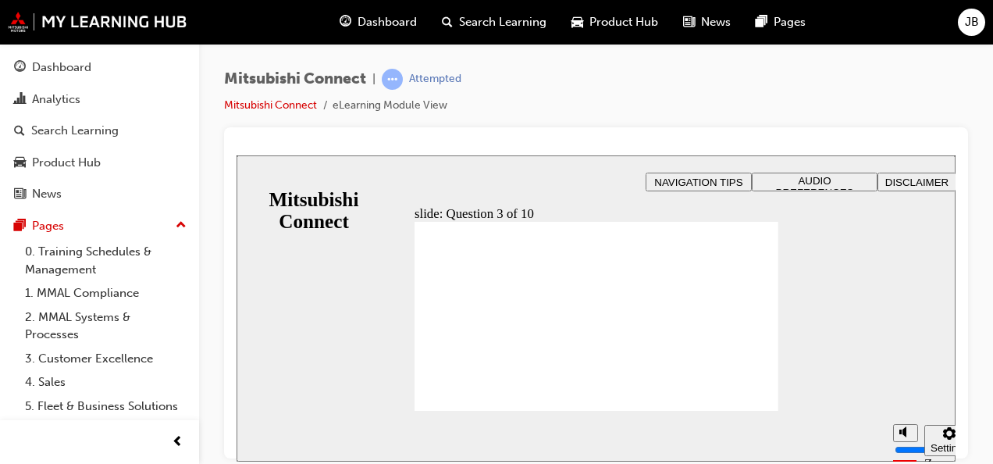
checkbox input "true"
radio input "true"
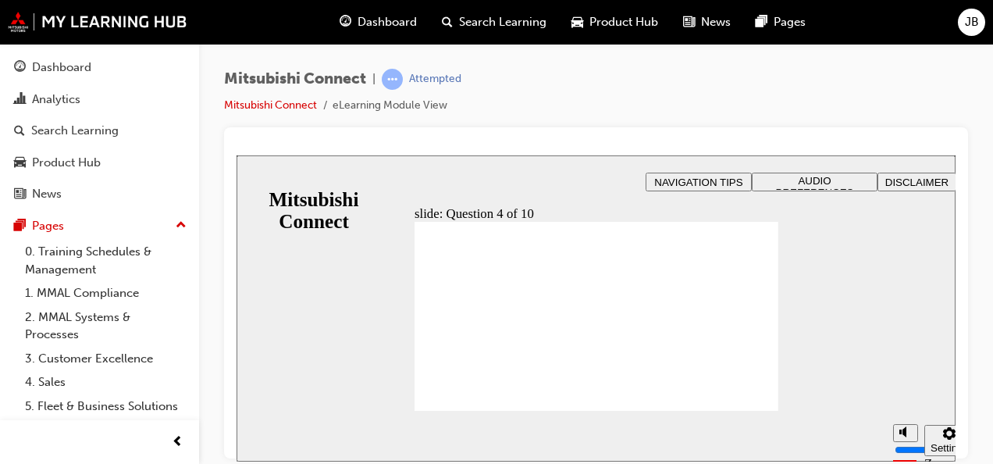
checkbox input "true"
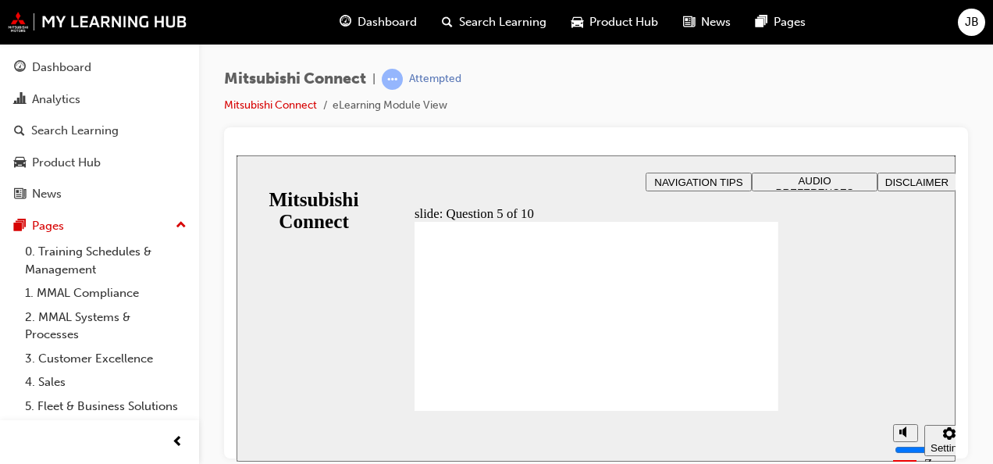
checkbox input "true"
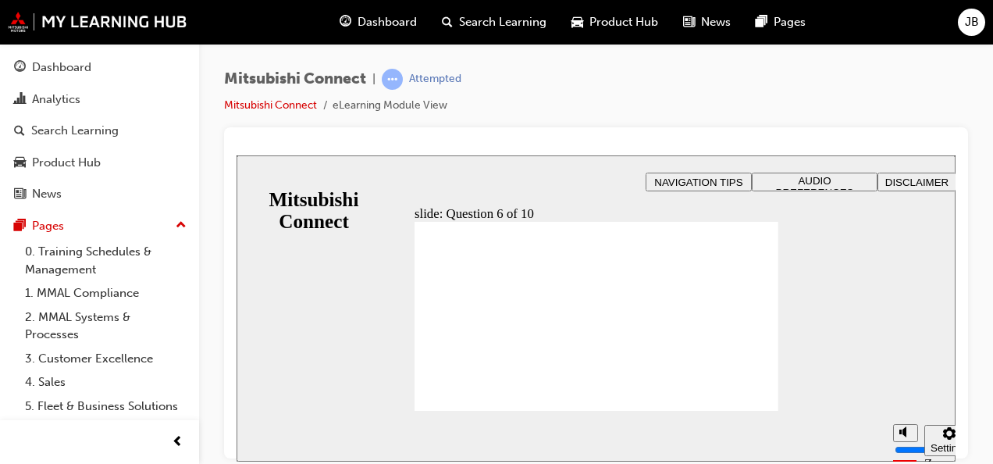
checkbox input "true"
checkbox input "false"
checkbox input "true"
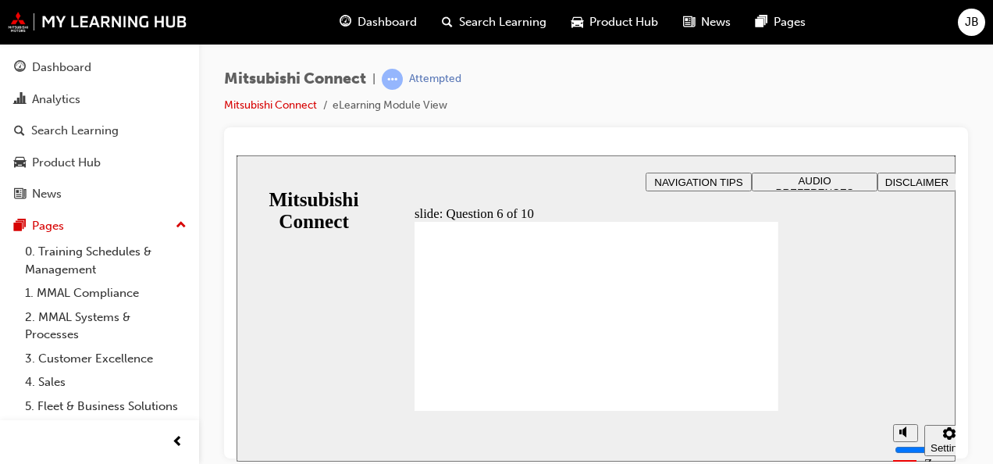
checkbox input "true"
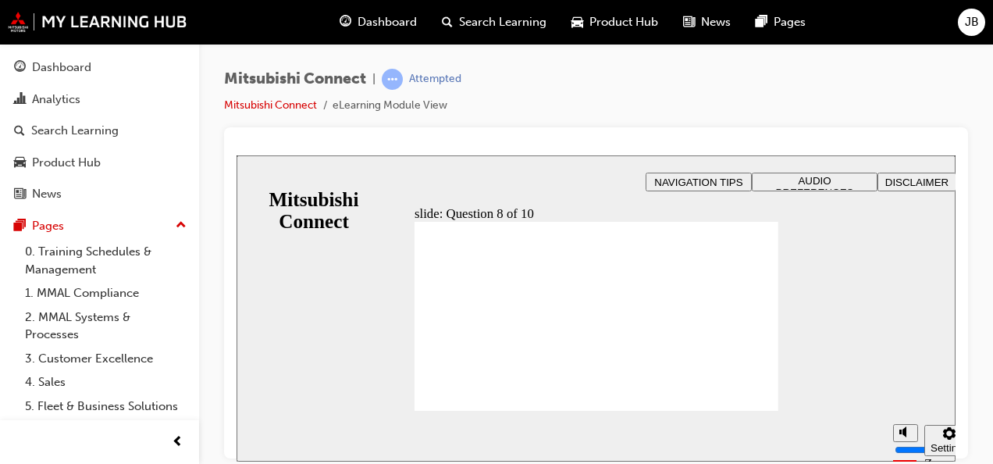
radio input "true"
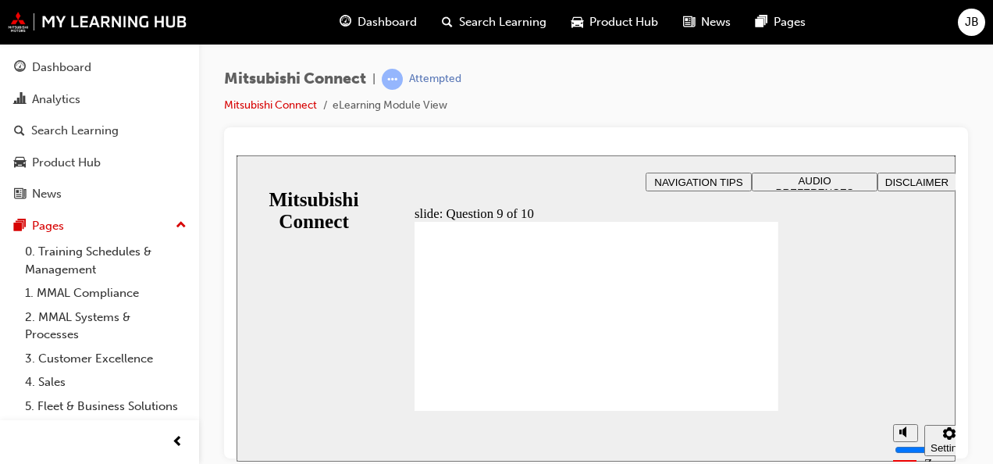
checkbox input "true"
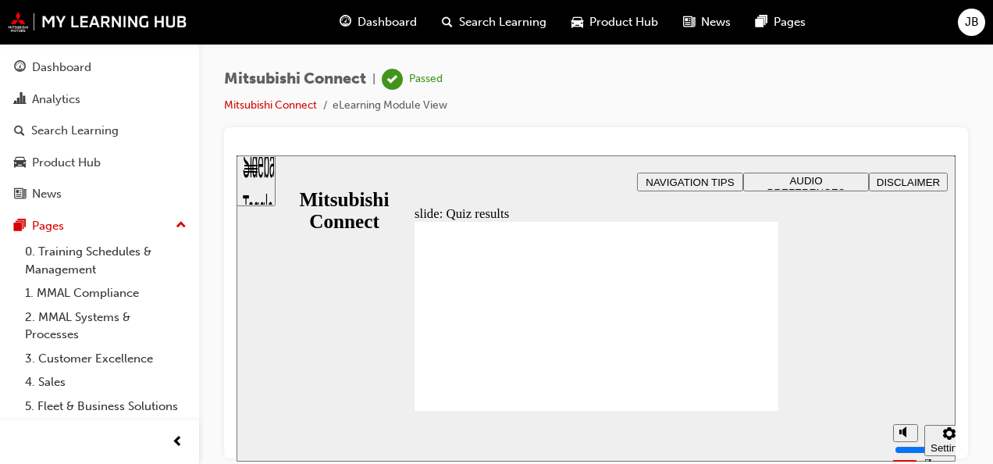
click at [398, 19] on span "Dashboard" at bounding box center [386, 22] width 59 height 18
